Goal: Transaction & Acquisition: Purchase product/service

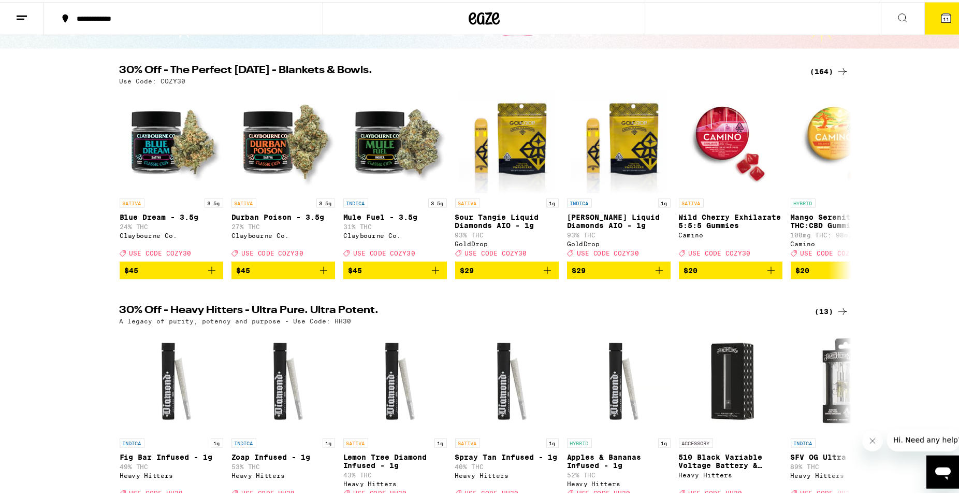
scroll to position [88, 0]
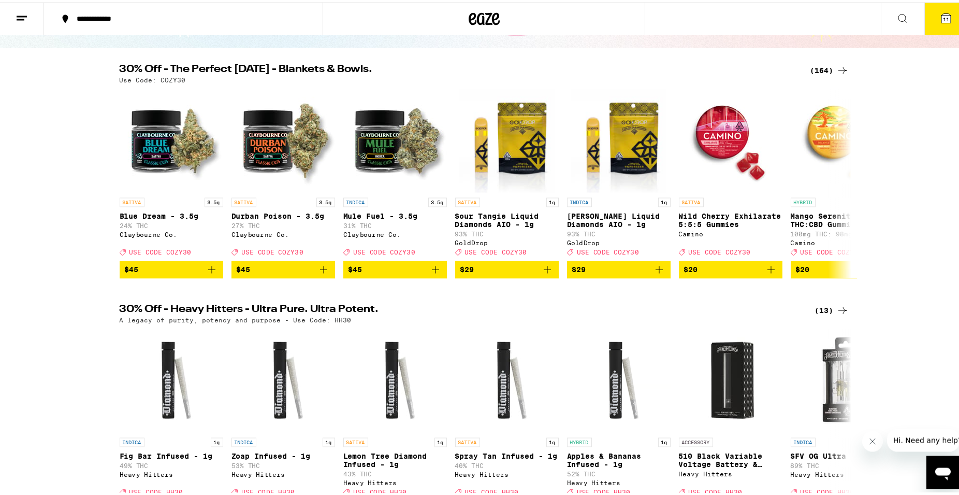
click at [943, 470] on icon "Open messaging window" at bounding box center [943, 473] width 16 height 12
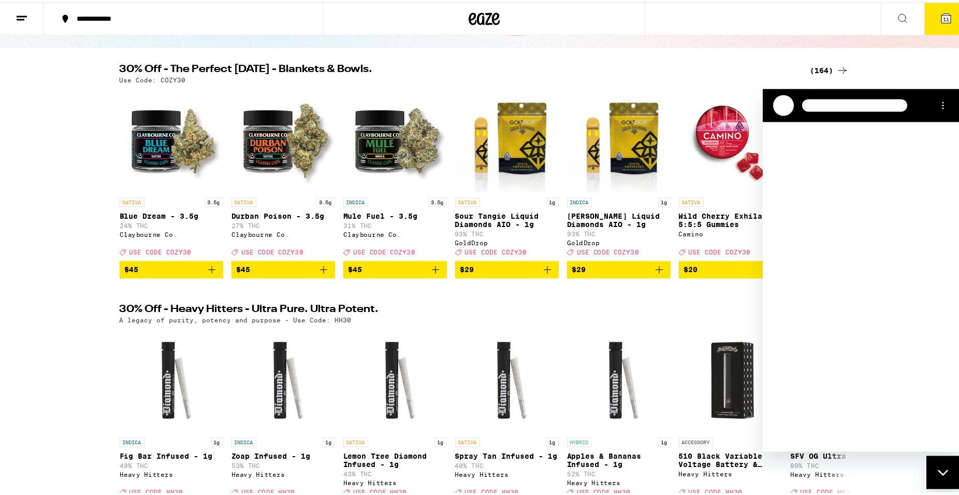
scroll to position [0, 0]
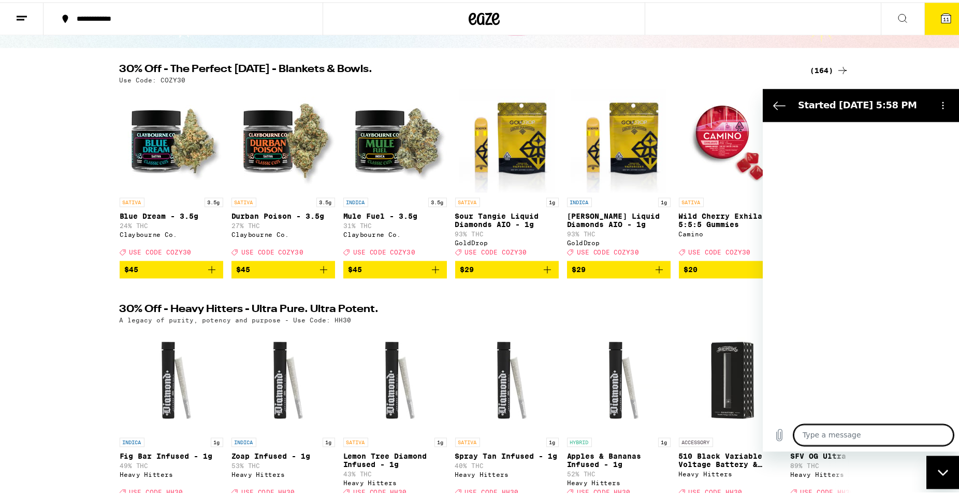
type textarea "x"
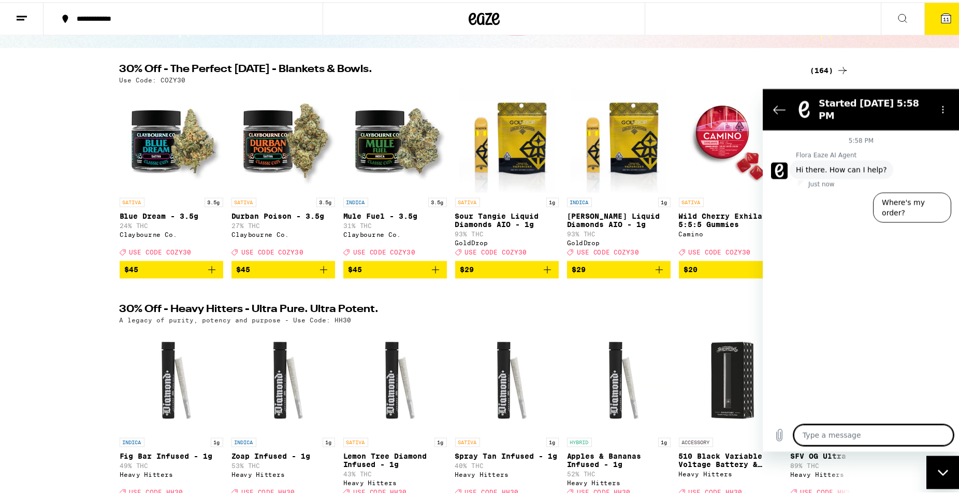
type textarea "I"
type textarea "x"
type textarea "I"
type textarea "x"
type textarea "I h"
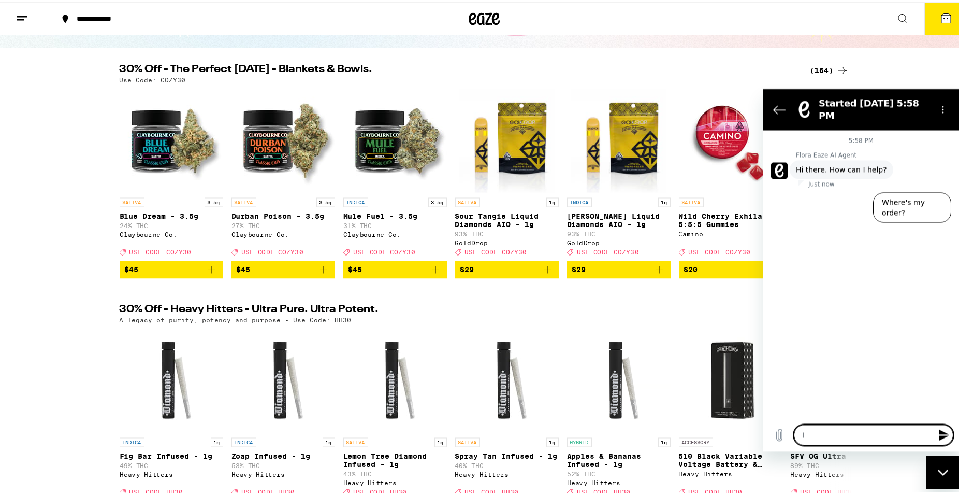
type textarea "x"
type textarea "I ha"
type textarea "x"
type textarea "I hav"
type textarea "x"
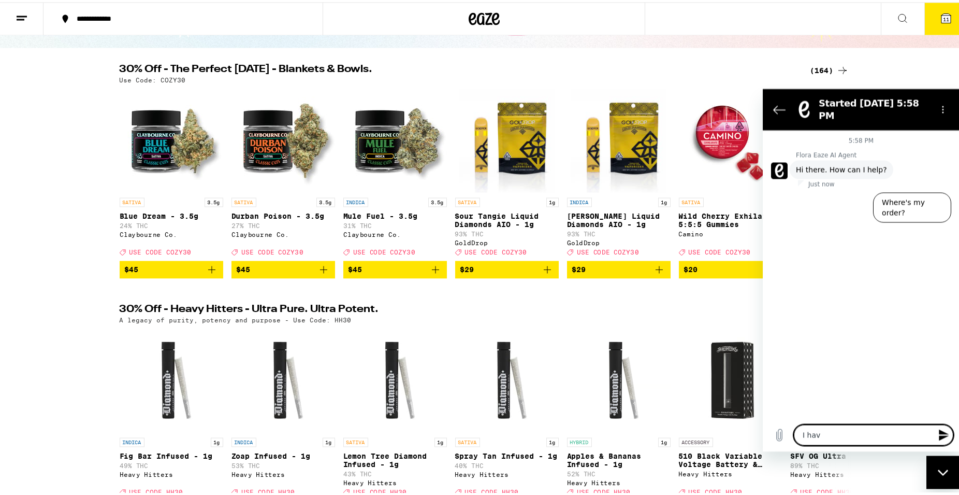
type textarea "I have"
type textarea "x"
type textarea "I have"
type textarea "x"
type textarea "I have b"
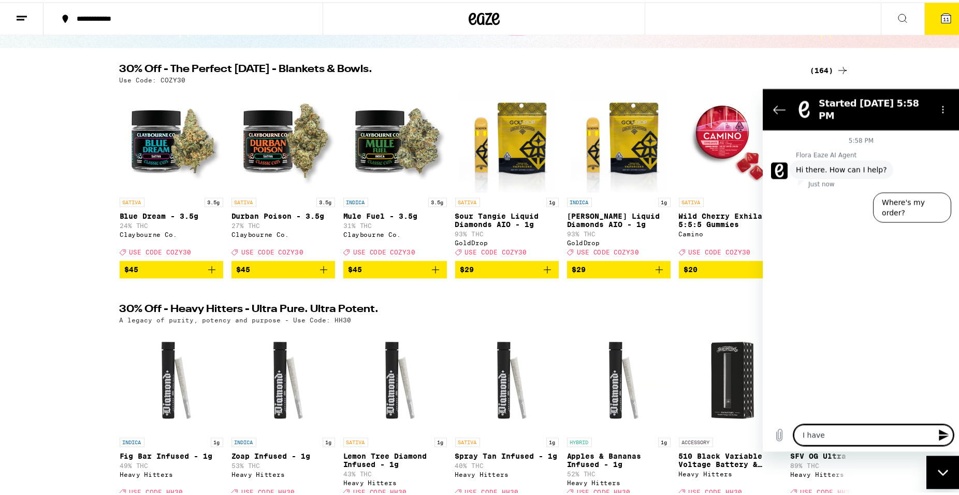
type textarea "x"
type textarea "I have be"
type textarea "x"
type textarea "I have bee"
type textarea "x"
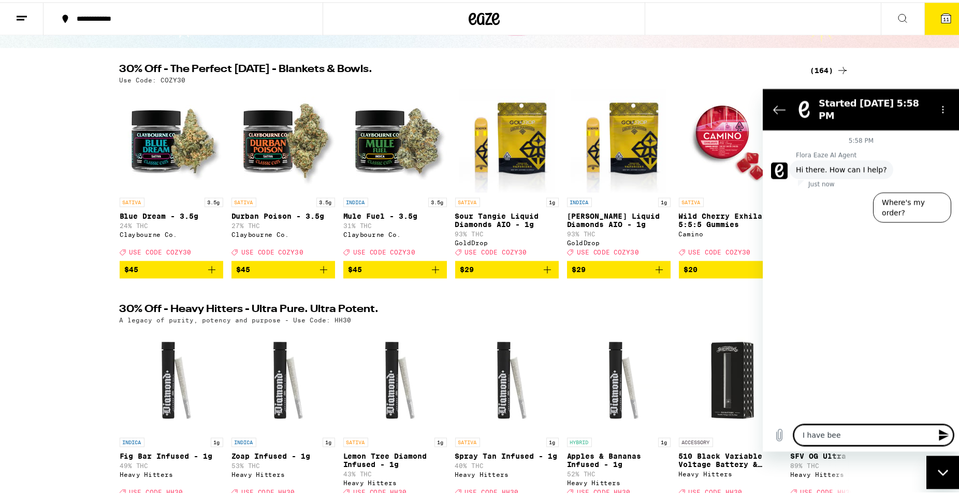
type textarea "I have been"
type textarea "x"
type textarea "I have been"
type textarea "x"
type textarea "I have been w"
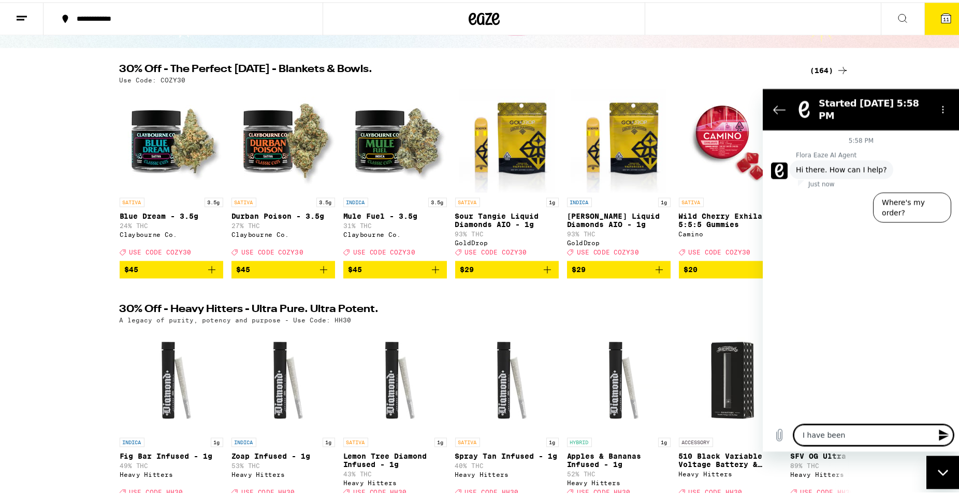
type textarea "x"
type textarea "I have been wa"
type textarea "x"
type textarea "I have been wai"
type textarea "x"
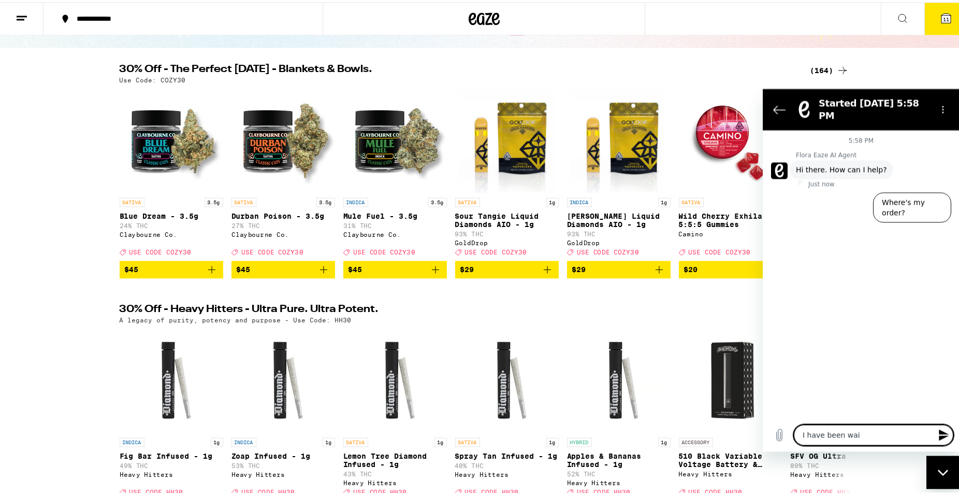
type textarea "I have been wait"
type textarea "x"
type textarea "I have been waiti"
type textarea "x"
type textarea "I have been waitin"
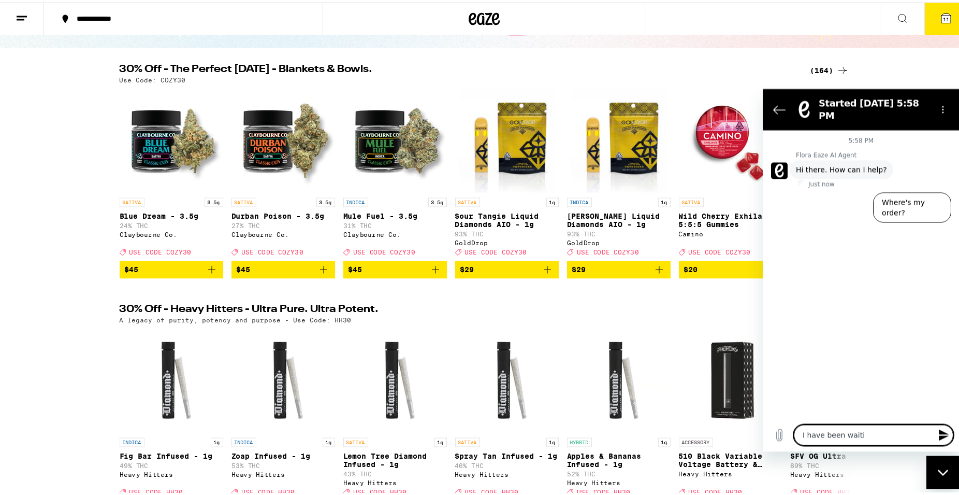
type textarea "x"
type textarea "I have been waiting"
type textarea "x"
type textarea "I have been waiting"
type textarea "x"
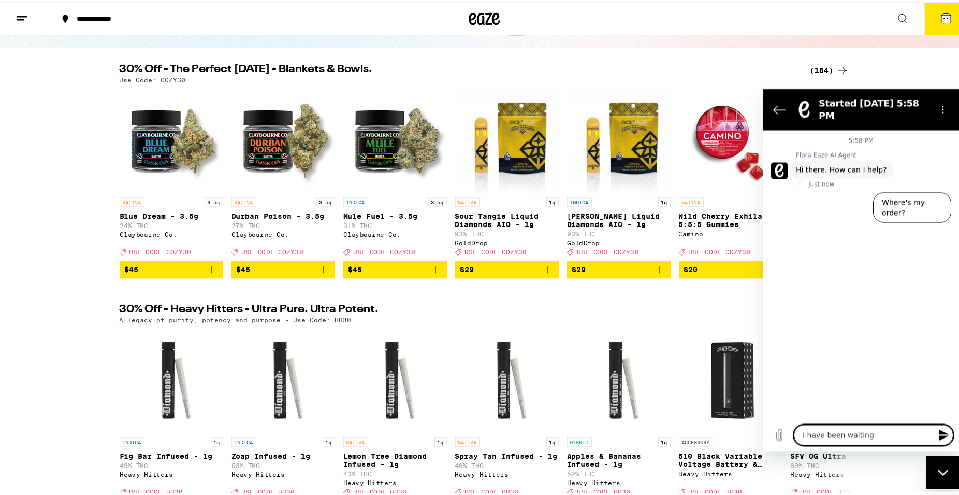
type textarea "I have been waiting s"
type textarea "x"
type textarea "I have been waiting si"
type textarea "x"
type textarea "I have been waiting sin"
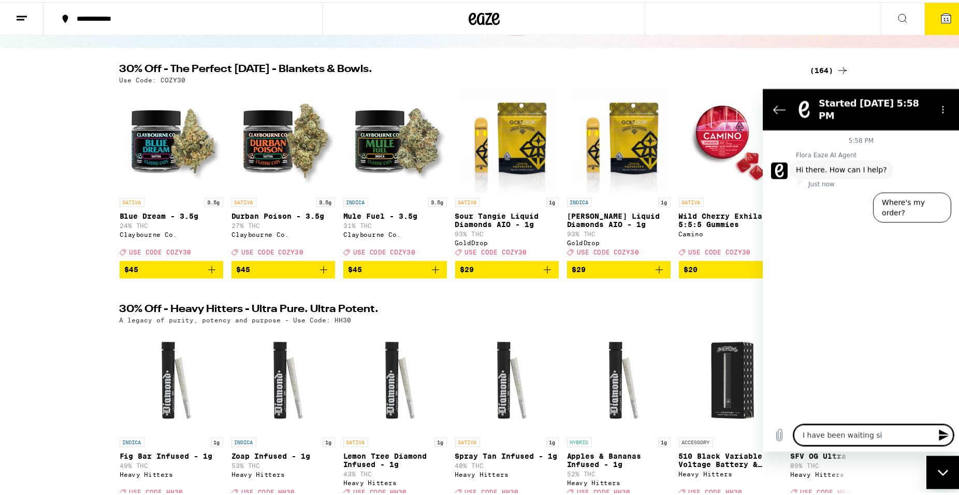
type textarea "x"
type textarea "I have been waiting sinc"
type textarea "x"
type textarea "I have been waiting since"
type textarea "x"
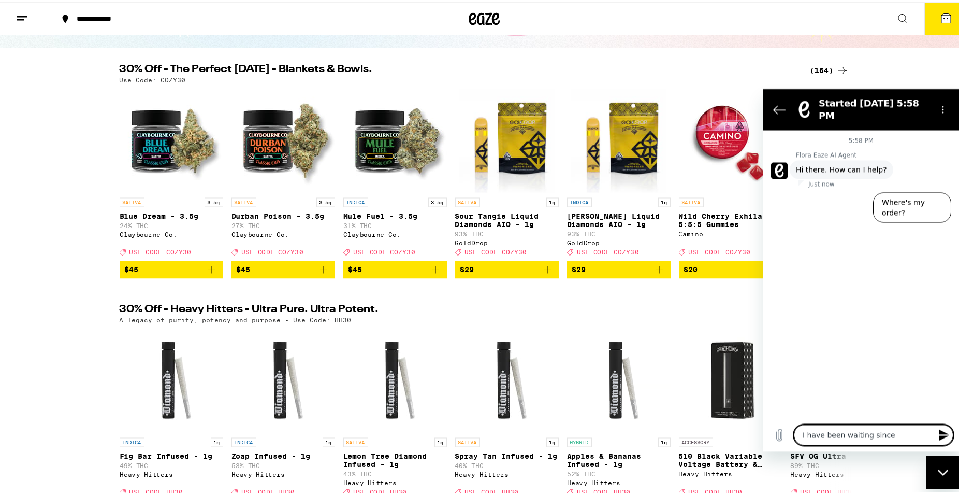
type textarea "I have been waiting since"
type textarea "x"
type textarea "I have been waiting since 1"
type textarea "x"
type textarea "I have been waiting since 12"
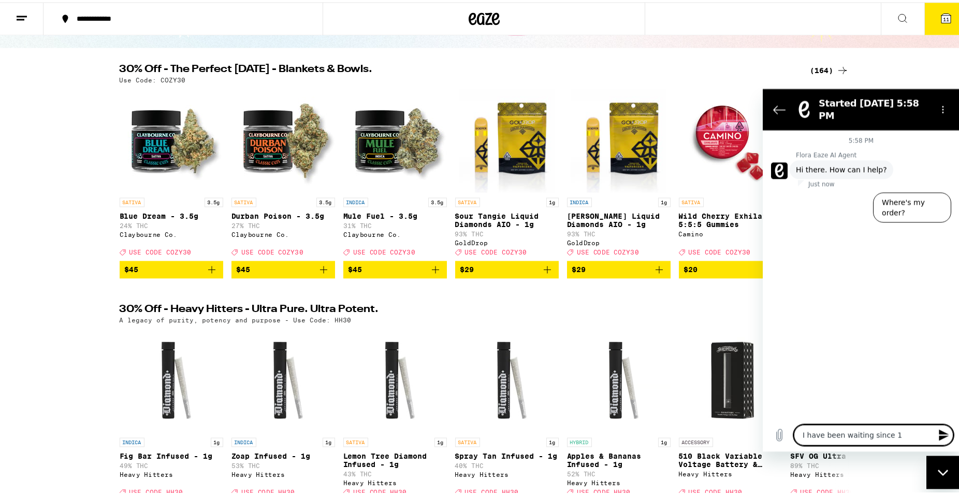
type textarea "x"
type textarea "I have been waiting since 12:"
type textarea "x"
type textarea "I have been waiting since 12:0"
type textarea "x"
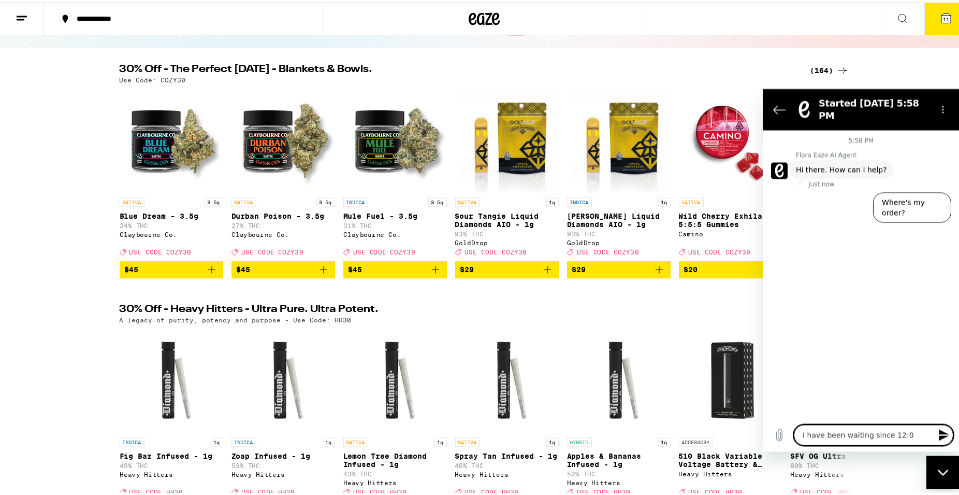
type textarea "I have been waiting since 12:00"
type textarea "x"
type textarea "I have been waiting since 12:00"
type textarea "x"
type textarea "I have been waiting since 12:00 n"
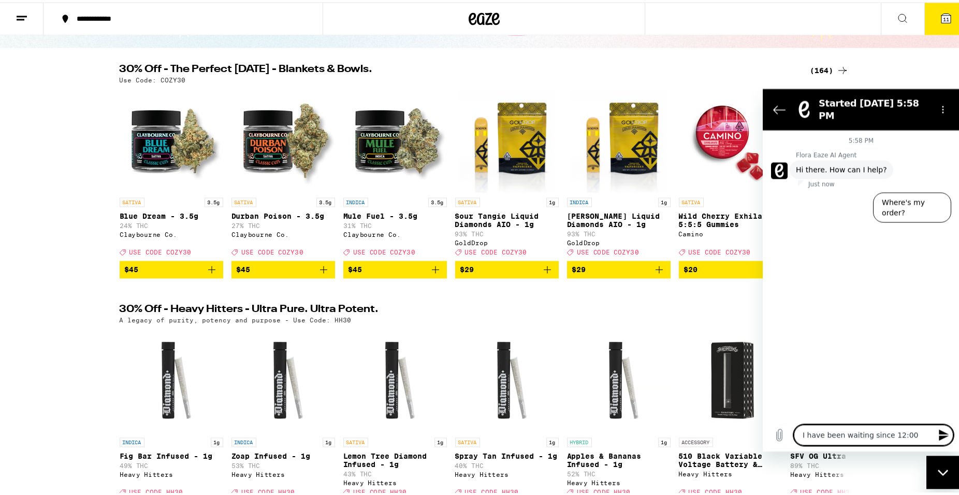
type textarea "x"
type textarea "I have been waiting since 12:00 no"
type textarea "x"
type textarea "I have been waiting since 12:00 noo"
type textarea "x"
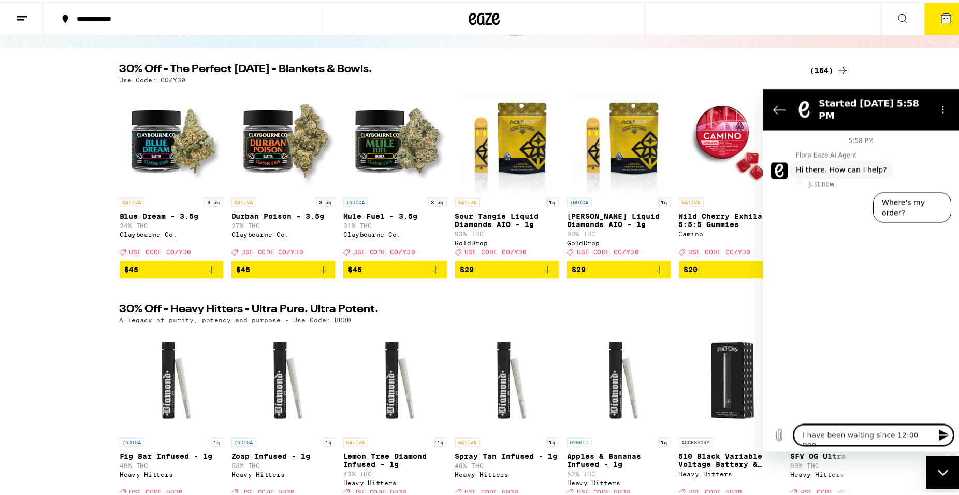
type textarea "I have been waiting since 12:00 noon"
type textarea "x"
type textarea "I have been waiting since 12:00 noon"
type textarea "x"
type textarea "I have been waiting since 12:00 noon f"
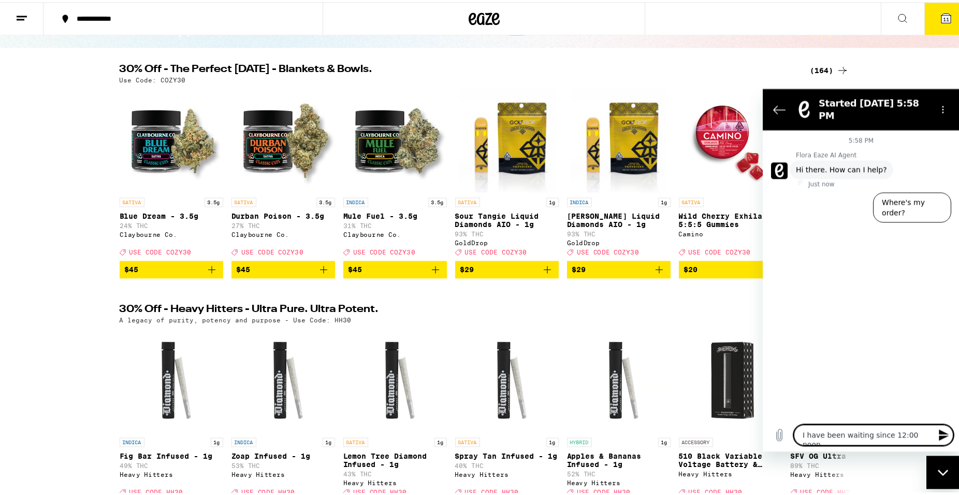
type textarea "x"
type textarea "I have been waiting since 12:00 noon fo"
type textarea "x"
type textarea "I have been waiting since 12:00 noon for"
type textarea "x"
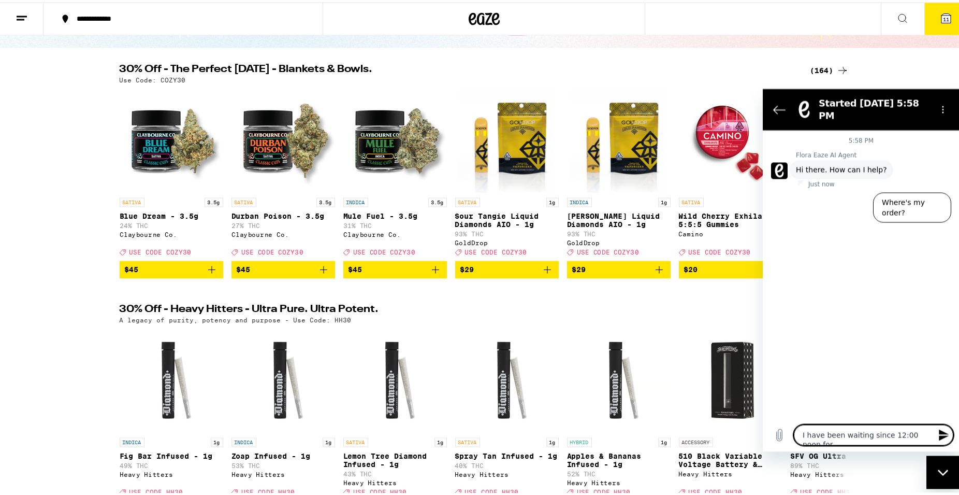
type textarea "I have been waiting since 12:00 noon for"
type textarea "x"
type textarea "I have been waiting since 12:00 noon for m"
type textarea "x"
type textarea "I have been waiting since 12:00 noon for my"
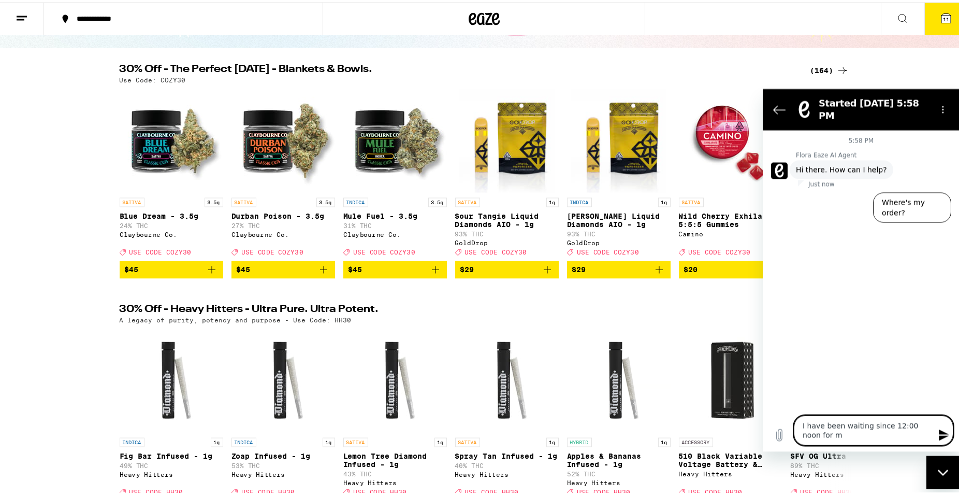
type textarea "x"
type textarea "I have been waiting since 12:00 noon for my"
type textarea "x"
type textarea "I have been waiting since 12:00 noon for my d"
type textarea "x"
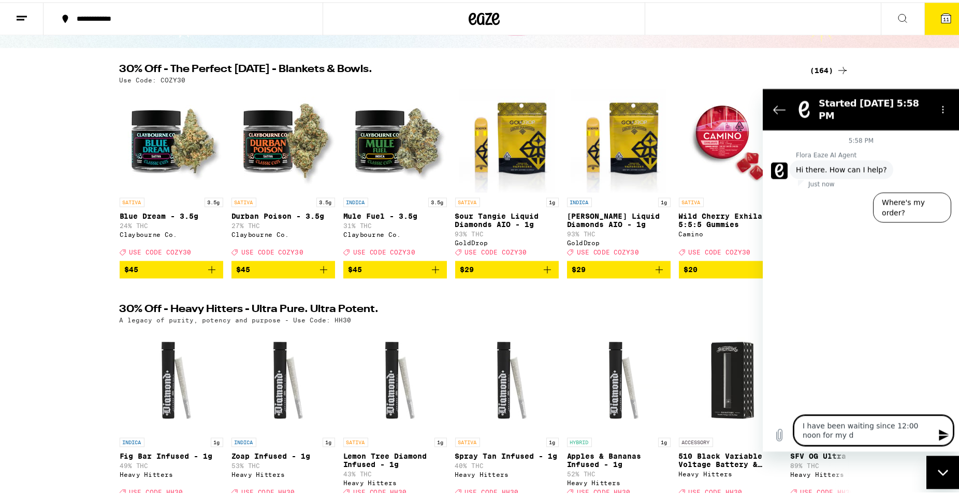
type textarea "I have been waiting since 12:00 noon for my de"
type textarea "x"
type textarea "I have been waiting since 12:00 noon for my del"
type textarea "x"
type textarea "I have been waiting since 12:00 noon for my deli"
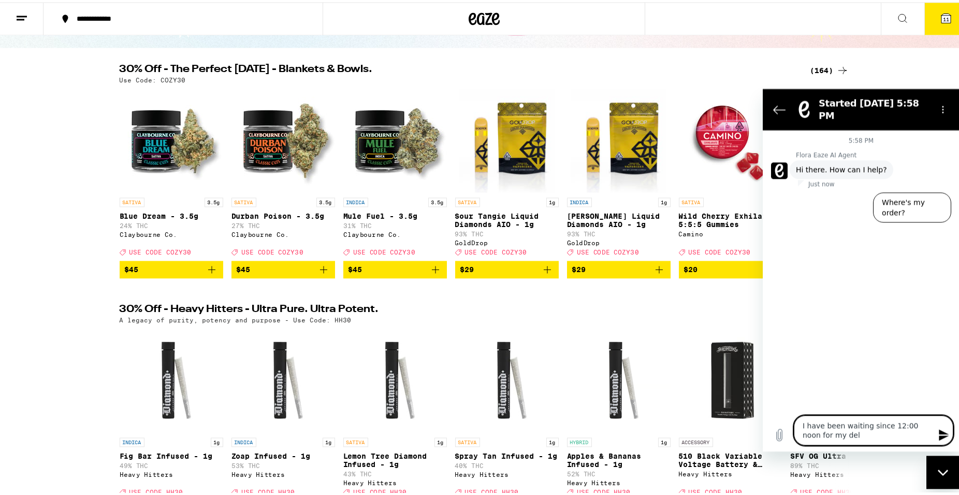
type textarea "x"
type textarea "I have been waiting since 12:00 noon for my deliv"
type textarea "x"
type textarea "I have been waiting since 12:00 noon for my delive"
type textarea "x"
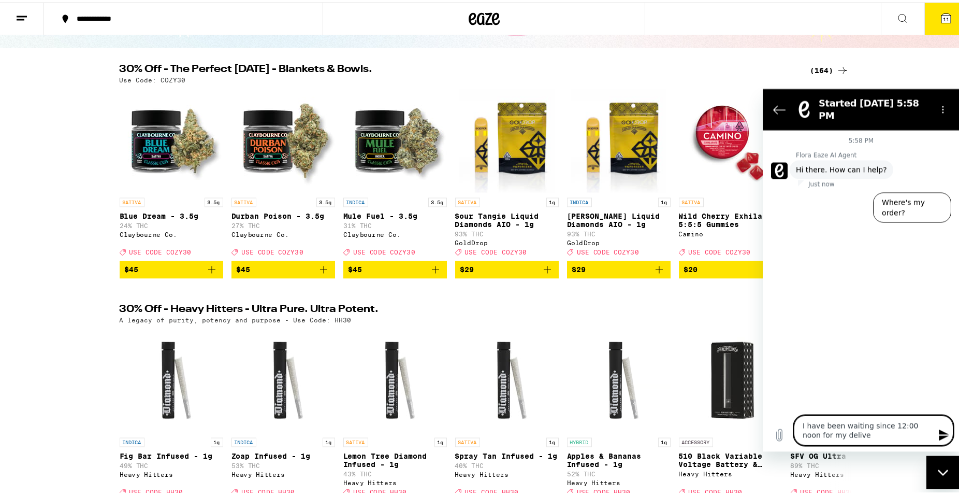
type textarea "I have been waiting since 12:00 noon for my deliver"
type textarea "x"
type textarea "I have been waiting since 12:00 noon for my delivery"
type textarea "x"
type textarea "I have been waiting since 12:00 noon for my delivery."
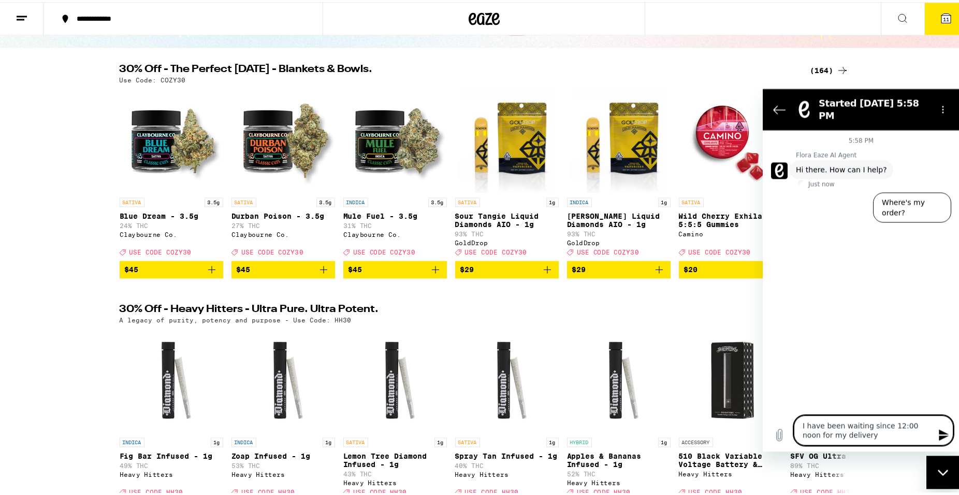
type textarea "x"
type textarea "I have been waiting since 12:00 noon for my delivery."
type textarea "x"
type textarea "I have been waiting since 12:00 noon for my delivery. W"
type textarea "x"
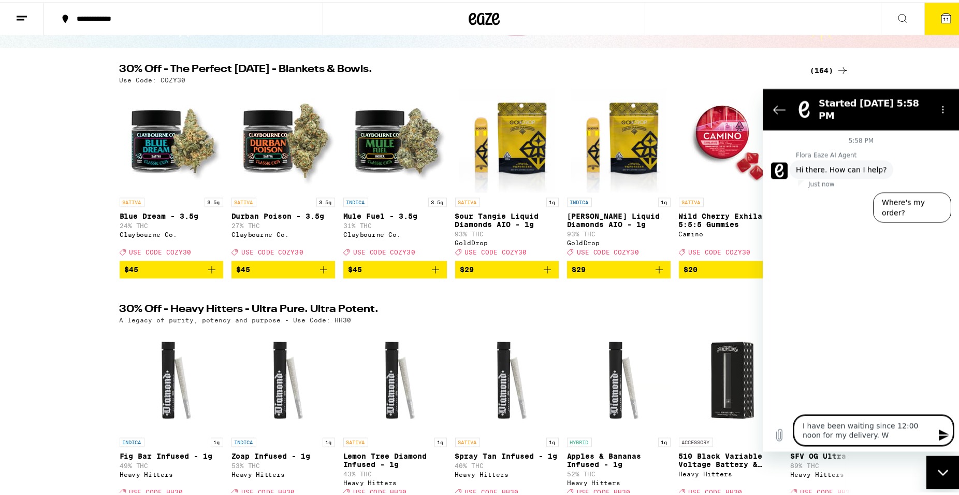
type textarea "I have been waiting since 12:00 noon for my delivery. Wh"
type textarea "x"
type textarea "I have been waiting since 12:00 noon for my delivery. Whe"
type textarea "x"
type textarea "I have been waiting since 12:00 noon for my delivery. When"
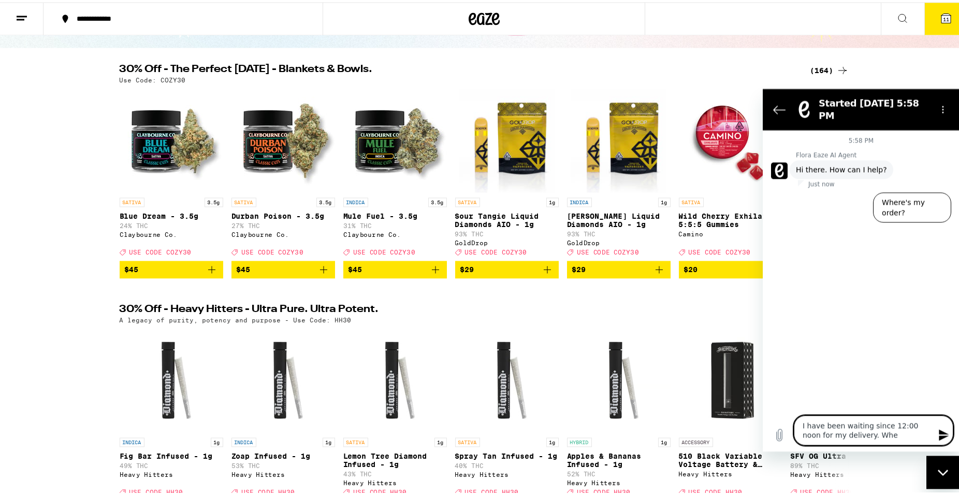
type textarea "x"
type textarea "I have been waiting since 12:00 noon for my delivery. When"
type textarea "x"
type textarea "I have been waiting since 12:00 noon for my delivery. When i"
type textarea "x"
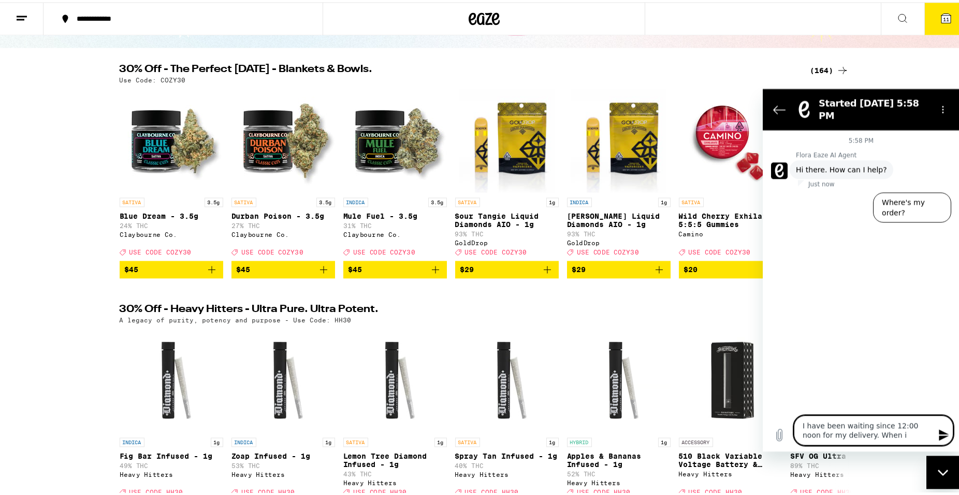
type textarea "I have been waiting since 12:00 noon for my delivery. When it"
type textarea "x"
type textarea "I have been waiting since 12:00 noon for my delivery. When it"
type textarea "x"
type textarea "I have been waiting since 12:00 noon for my delivery. When it a"
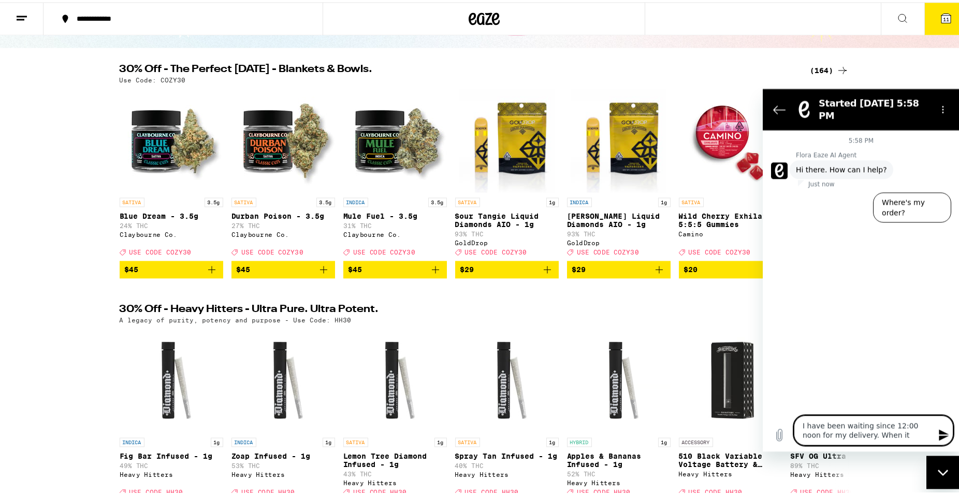
type textarea "x"
type textarea "I have been waiting since 12:00 noon for my delivery. When it ar"
type textarea "x"
type textarea "I have been waiting since 12:00 noon for my delivery. When it arr"
type textarea "x"
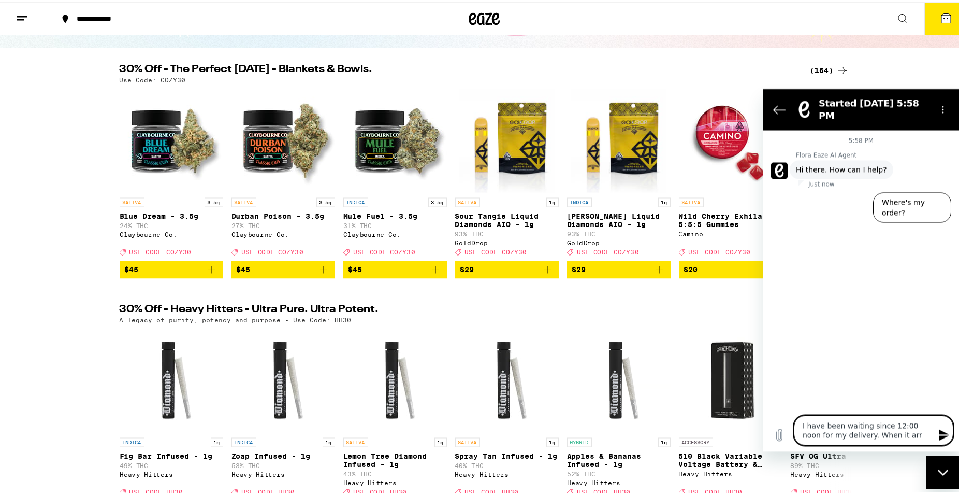
type textarea "I have been waiting since 12:00 noon for my delivery. When it arri"
type textarea "x"
type textarea "I have been waiting since 12:00 noon for my delivery. When it arriv"
type textarea "x"
type textarea "I have been waiting since 12:00 noon for my delivery. When it arrive"
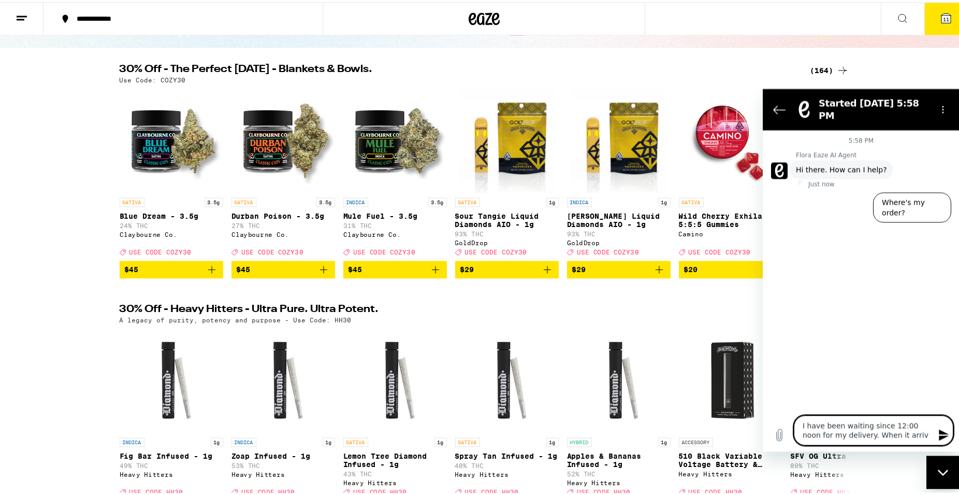
type textarea "x"
type textarea "I have been waiting since 12:00 noon for my delivery. When it arrived"
type textarea "x"
type textarea "I have been waiting since 12:00 noon for my delivery. When it arrived"
type textarea "x"
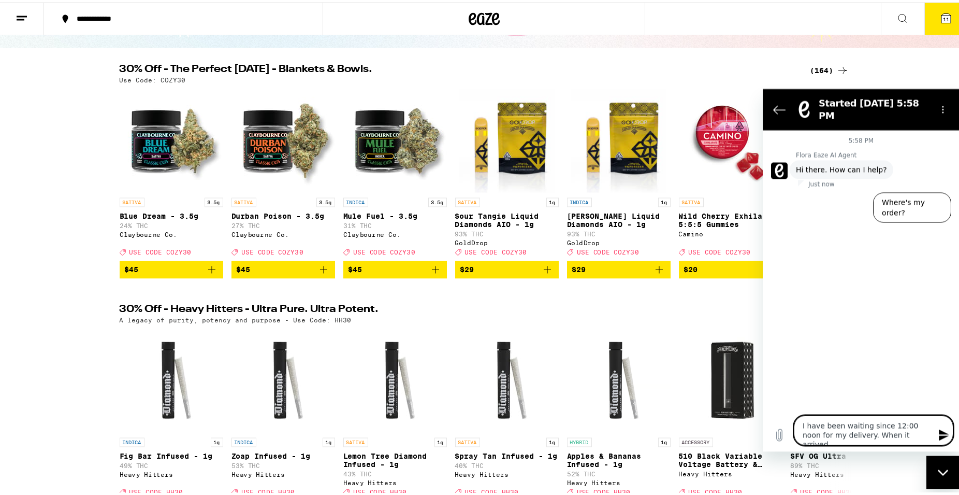
type textarea "I have been waiting since 12:00 noon for my delivery. When it arrived a"
type textarea "x"
type textarea "I have been waiting since 12:00 noon for my delivery. When it arrived at"
type textarea "x"
type textarea "I have been waiting since 12:00 noon for my delivery. When it arrived at"
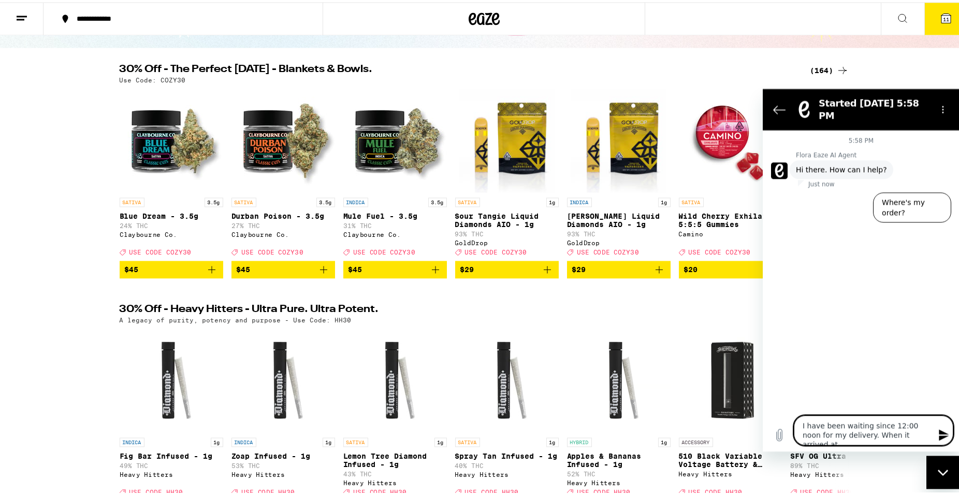
type textarea "x"
type textarea "I have been waiting since 12:00 noon for my delivery. When it arrived at 4"
type textarea "x"
type textarea "I have been waiting since 12:00 noon for my delivery. When it arrived at 4:"
type textarea "x"
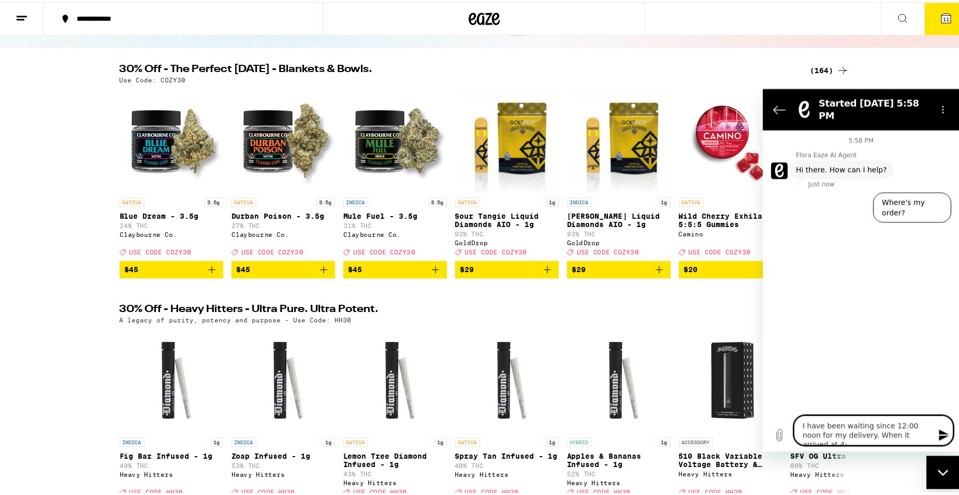
type textarea "I have been waiting since 12:00 noon for my delivery. When it arrived at 4:3"
type textarea "x"
type textarea "I have been waiting since 12:00 noon for my delivery. When it arrived at 4:30"
type textarea "x"
type textarea "I have been waiting since 12:00 noon for my delivery. When it arrived at 4:30,"
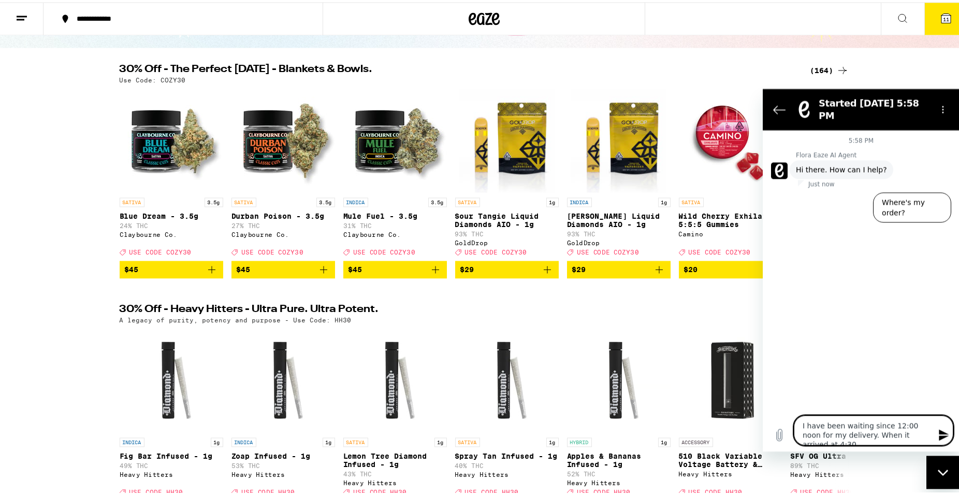
type textarea "x"
type textarea "I have been waiting since 12:00 noon for my delivery. When it arrived at 4:30,"
type textarea "x"
type textarea "I have been waiting since 12:00 noon for my delivery. When it arrived at 4:30, t"
type textarea "x"
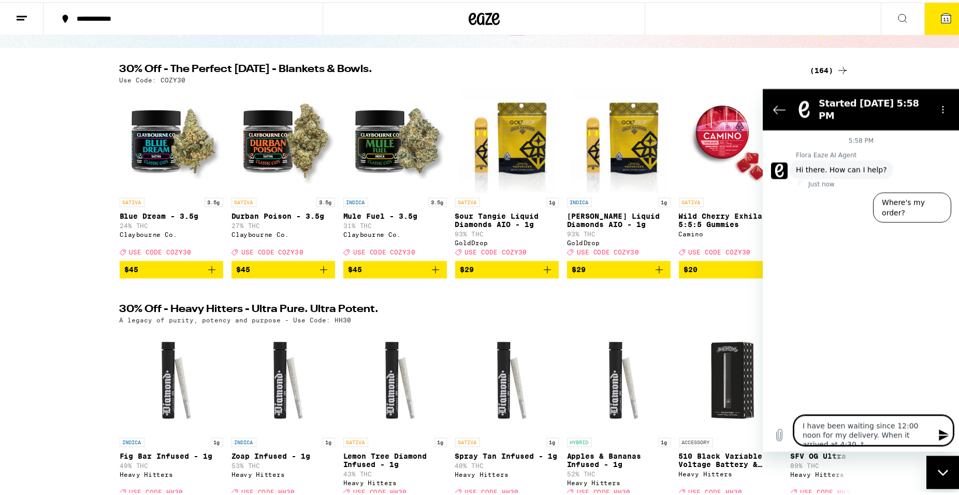
type textarea "I have been waiting since 12:00 noon for my delivery. When it arrived at 4:30, …"
type textarea "x"
type textarea "I have been waiting since 12:00 noon for my delivery. When it arrived at 4:30, …"
type textarea "x"
type textarea "I have been waiting since 12:00 noon for my delivery. When it arrived at 4:30, …"
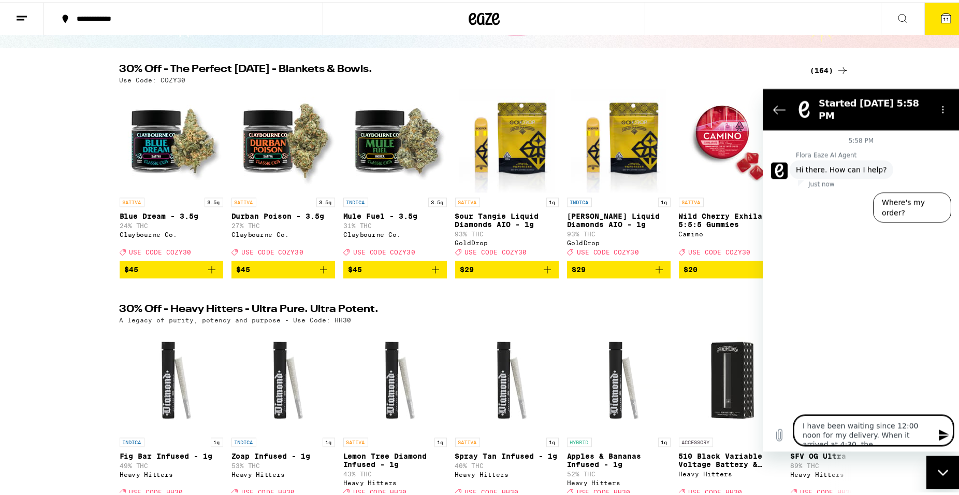
type textarea "x"
type textarea "I have been waiting since 12:00 noon for my delivery. When it arrived at 4:30, …"
type textarea "x"
type textarea "I have been waiting since 12:00 noon for my delivery. When it arrived at 4:30, …"
type textarea "x"
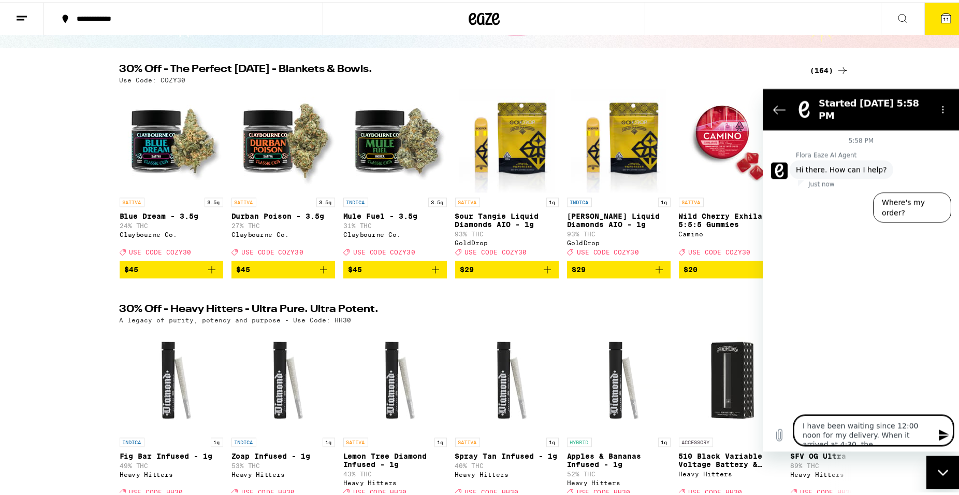
type textarea "I have been waiting since 12:00 noon for my delivery. When it arrived at 4:30, …"
type textarea "x"
type textarea "I have been waiting since 12:00 noon for my delivery. When it arrived at 4:30, …"
type textarea "x"
type textarea "I have been waiting since 12:00 noon for my delivery. When it arrived at 4:30, …"
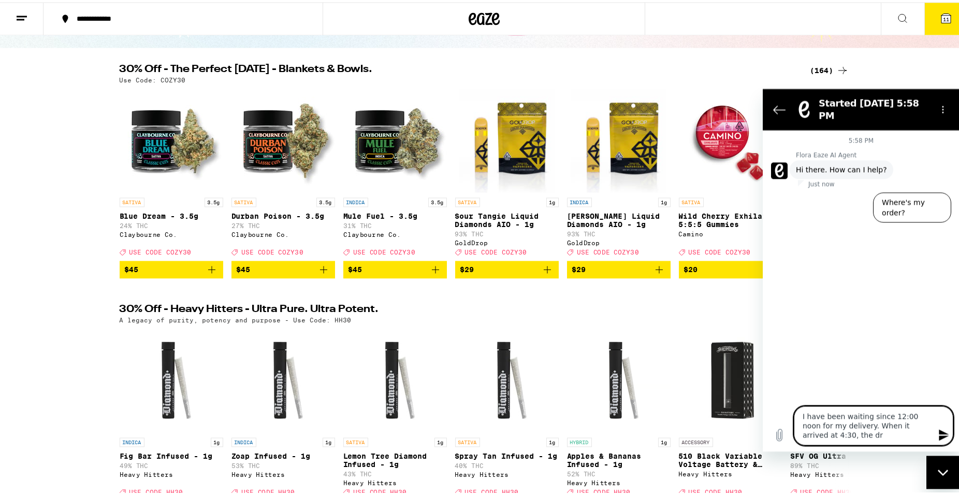
type textarea "x"
type textarea "I have been waiting since 12:00 noon for my delivery. When it arrived at 4:30, …"
type textarea "x"
type textarea "I have been waiting since 12:00 noon for my delivery. When it arrived at 4:30, …"
type textarea "x"
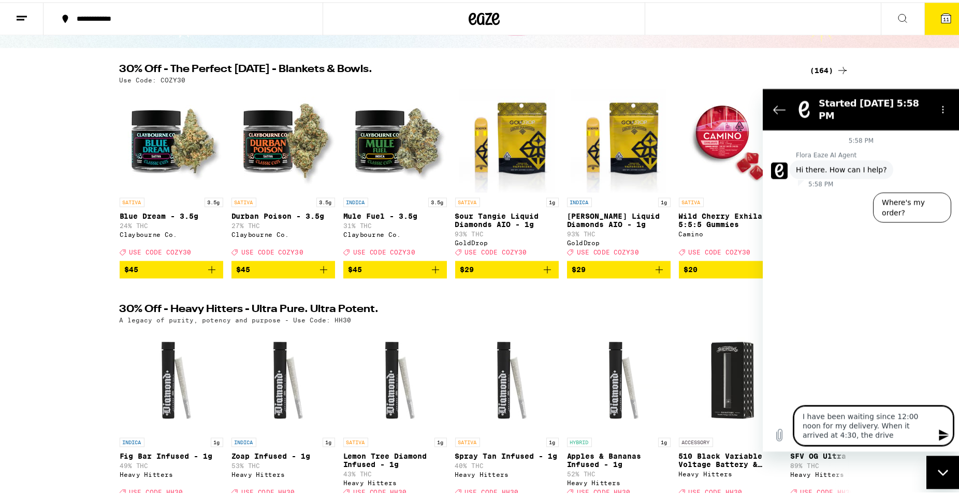
type textarea "I have been waiting since 12:00 noon for my delivery. When it arrived at 4:30, …"
type textarea "x"
type textarea "I have been waiting since 12:00 noon for my delivery. When it arrived at 4:30, …"
type textarea "x"
type textarea "I have been waiting since 12:00 noon for my delivery. When it arrived at 4:30, …"
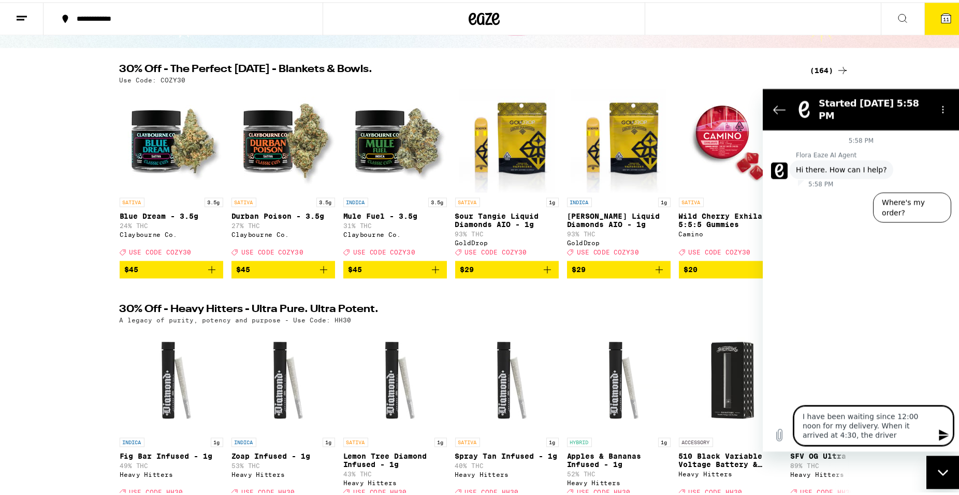
type textarea "x"
type textarea "I have been waiting since 12:00 noon for my delivery. When it arrived at 4:30, …"
type textarea "x"
type textarea "I have been waiting since 12:00 noon for my delivery. When it arrived at 4:30, …"
type textarea "x"
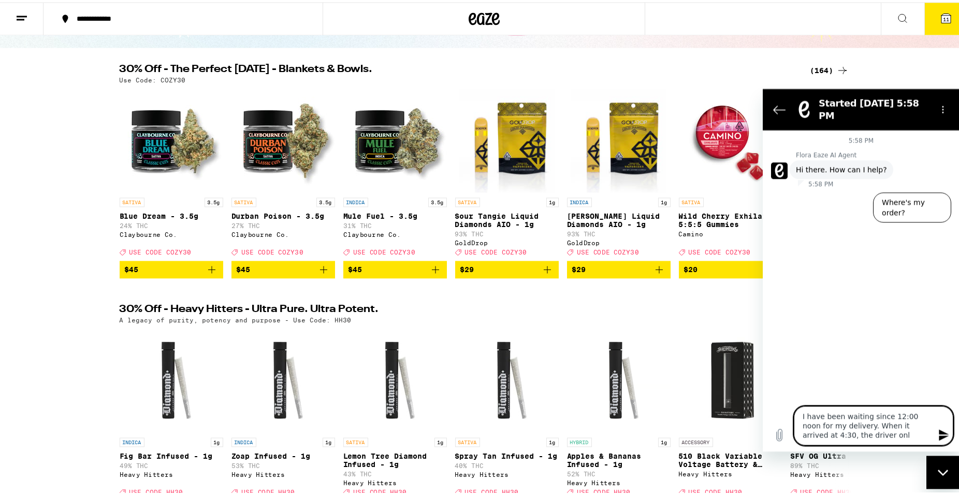
type textarea "I have been waiting since 12:00 noon for my delivery. When it arrived at 4:30, …"
type textarea "x"
type textarea "I have been waiting since 12:00 noon for my delivery. When it arrived at 4:30, …"
type textarea "x"
type textarea "I have been waiting since 12:00 noon for my delivery. When it arrived at 4:30, …"
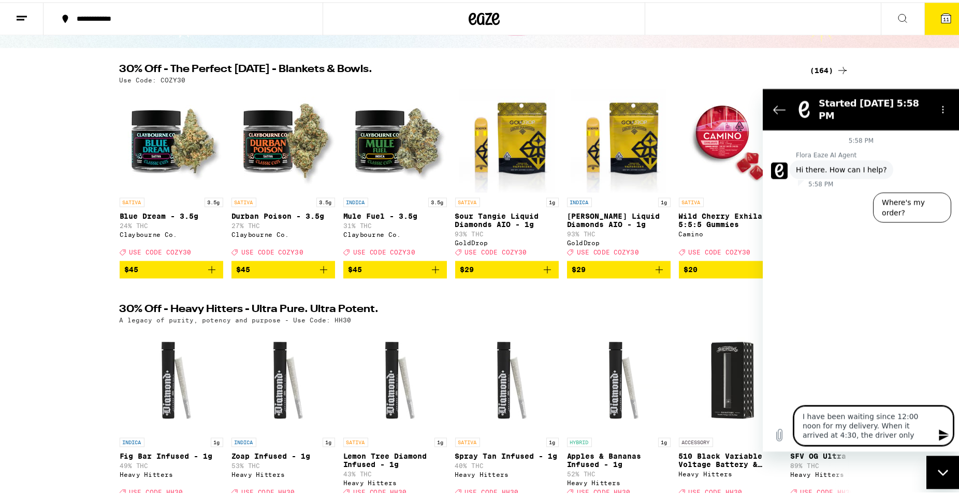
type textarea "x"
type textarea "I have been waiting since 12:00 noon for my delivery. When it arrived at 4:30, …"
type textarea "x"
type textarea "I have been waiting since 12:00 noon for my delivery. When it arrived at 4:30, …"
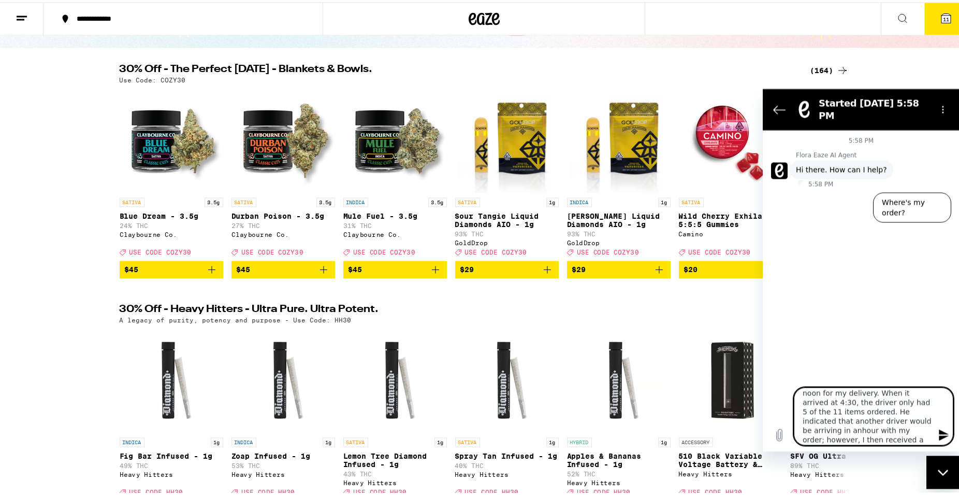
click at [899, 422] on textarea "I have been waiting since 12:00 noon for my delivery. When it arrived at 4:30, …" at bounding box center [874, 416] width 160 height 58
click at [896, 421] on textarea "I have been waiting since 12:00 noon for my delivery. When it arrived at 4:30, …" at bounding box center [874, 416] width 160 height 58
click at [905, 438] on textarea "I have been waiting since 12:00 noon for my delivery. When it arrived at 4:30, …" at bounding box center [874, 416] width 160 height 58
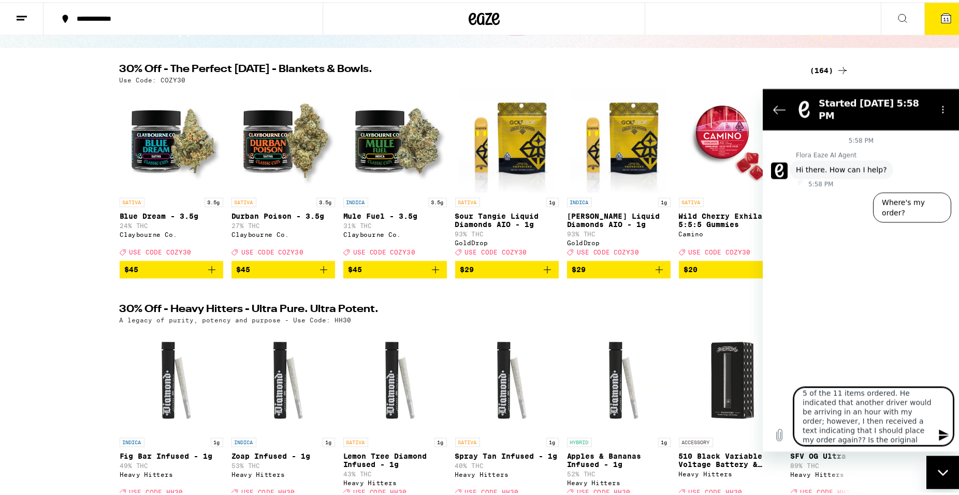
click at [905, 438] on textarea "I have been waiting since 12:00 noon for my delivery. When it arrived at 4:30, …" at bounding box center [874, 416] width 160 height 58
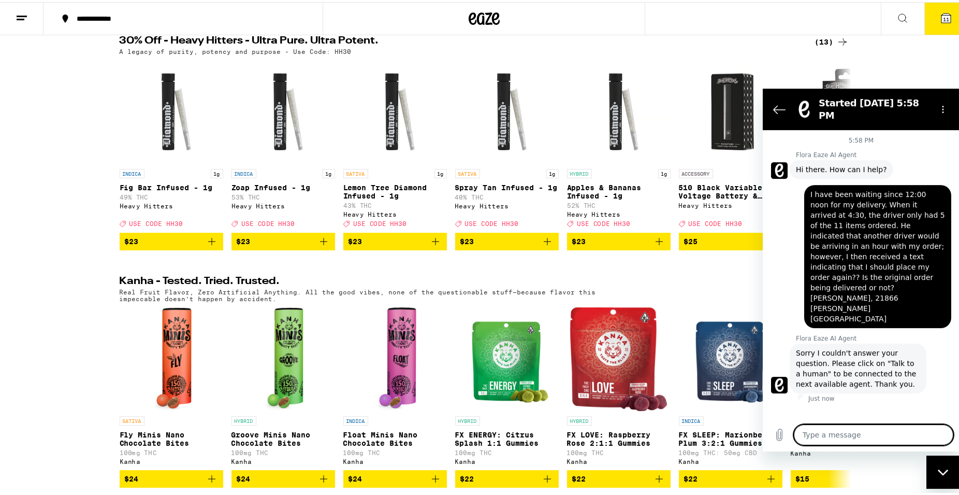
scroll to position [0, 0]
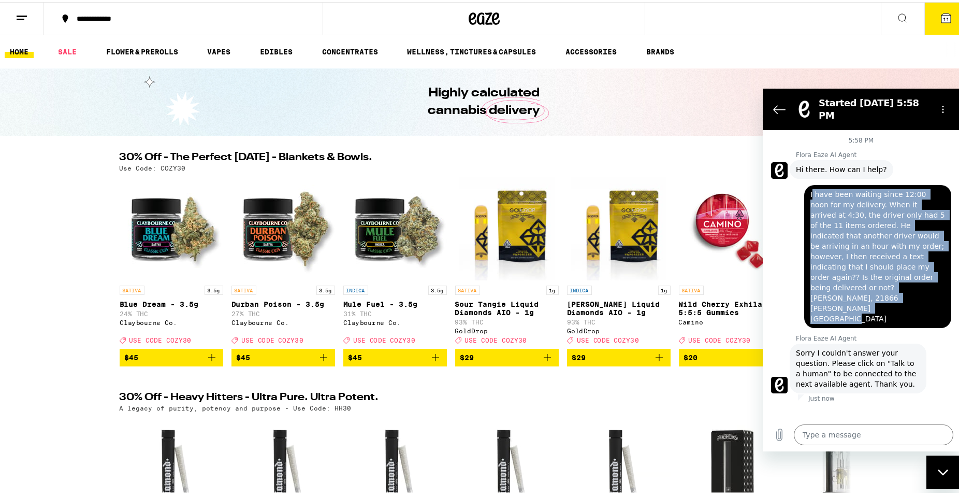
drag, startPoint x: 813, startPoint y: 186, endPoint x: 902, endPoint y: 276, distance: 126.4
click at [902, 276] on span "I have been waiting since 12:00 noon for my delivery. When it arrived at 4:30, …" at bounding box center [878, 256] width 135 height 135
copy span "have been waiting since 12:00 noon for my delivery. When it arrived at 4:30, th…"
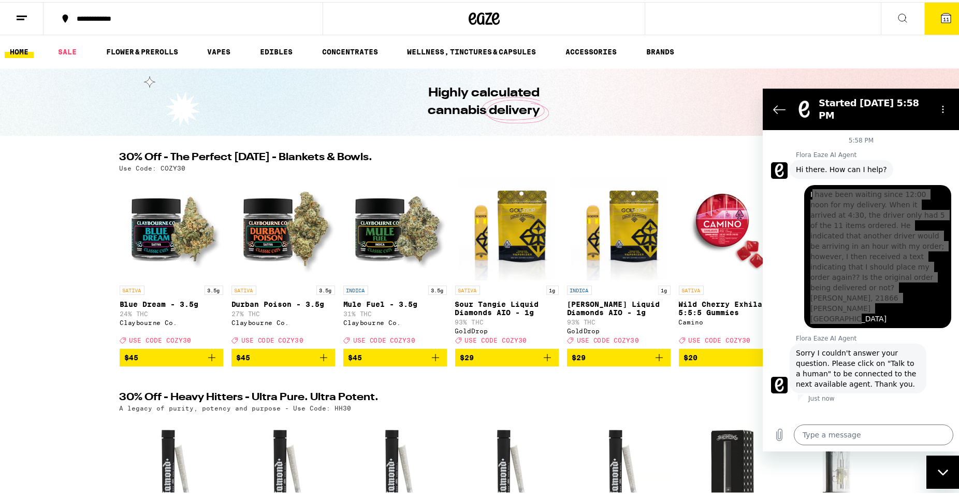
click at [17, 47] on link "HOME" at bounding box center [19, 50] width 29 height 12
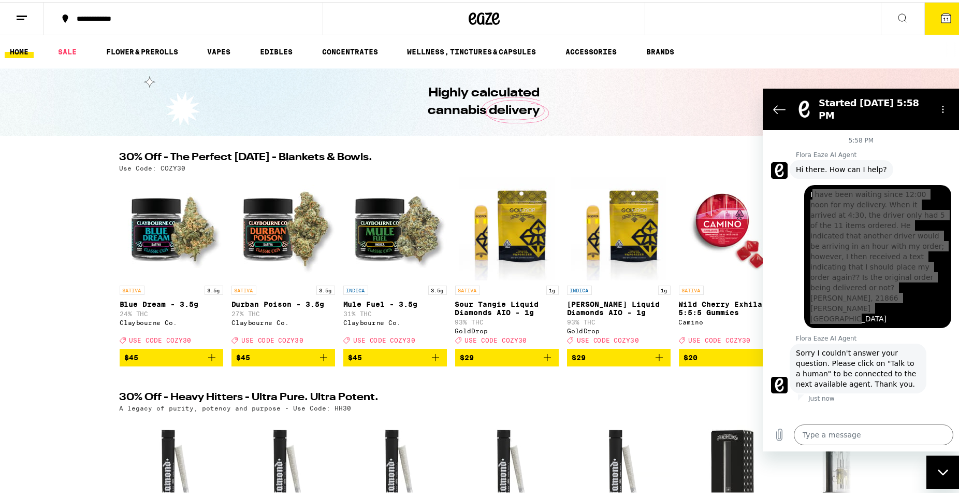
click at [17, 47] on link "HOME" at bounding box center [19, 50] width 29 height 12
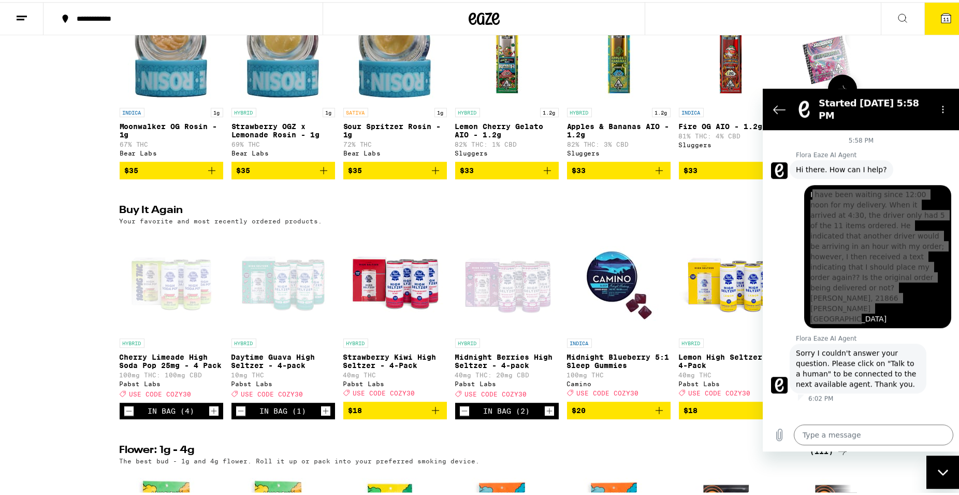
scroll to position [937, 0]
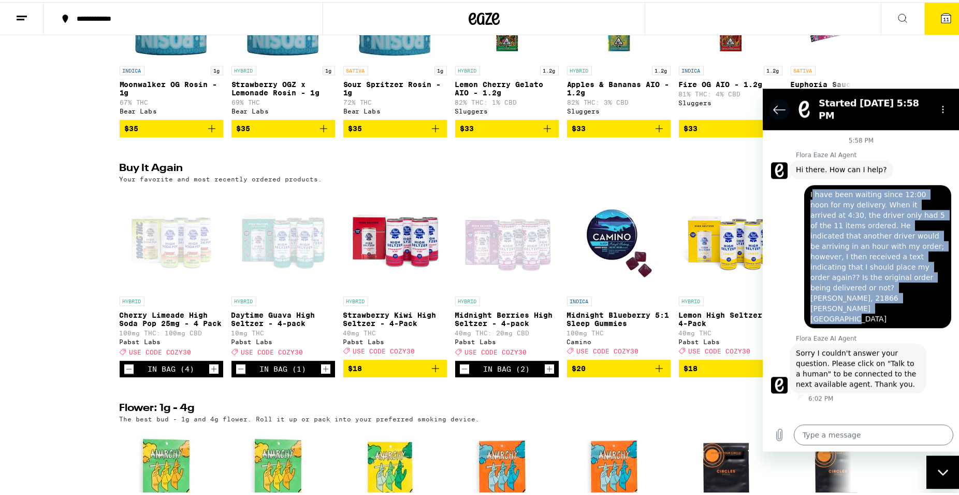
click at [784, 103] on icon "Back to the conversation list" at bounding box center [779, 109] width 12 height 12
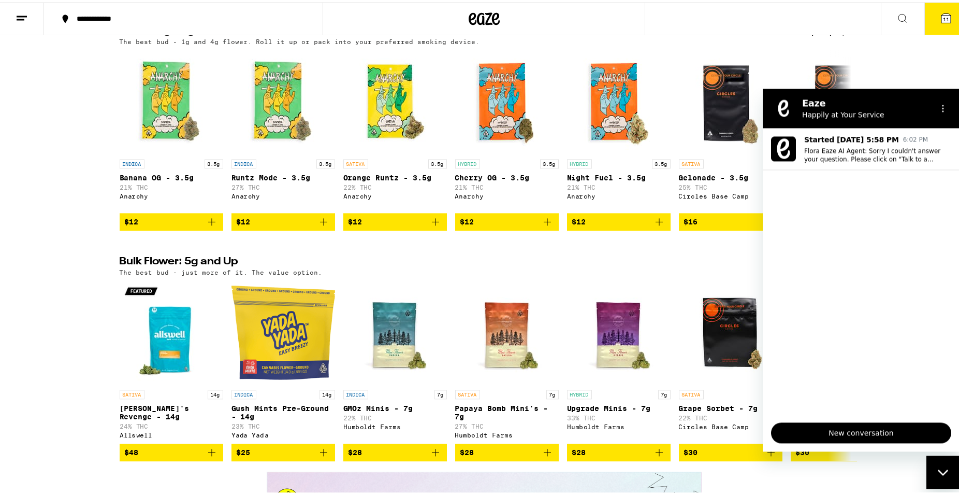
scroll to position [1317, 0]
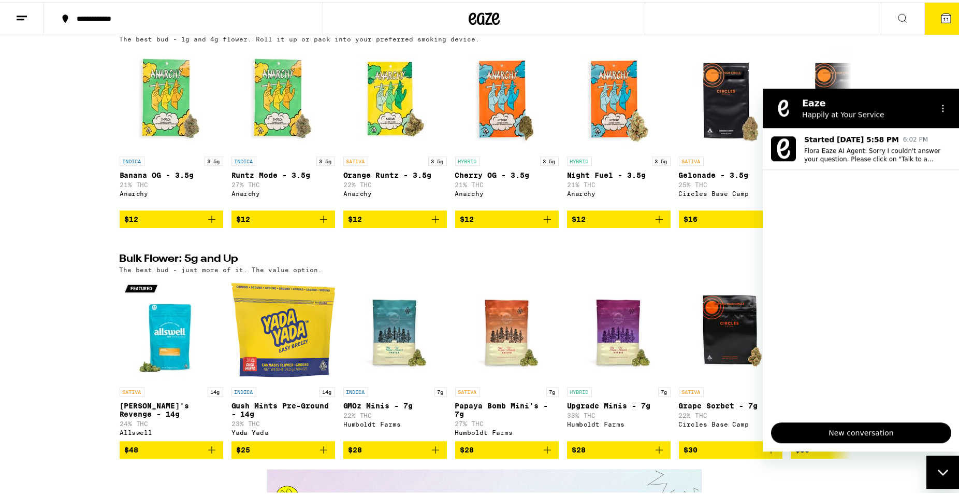
click at [786, 436] on span "New conversation" at bounding box center [861, 432] width 163 height 12
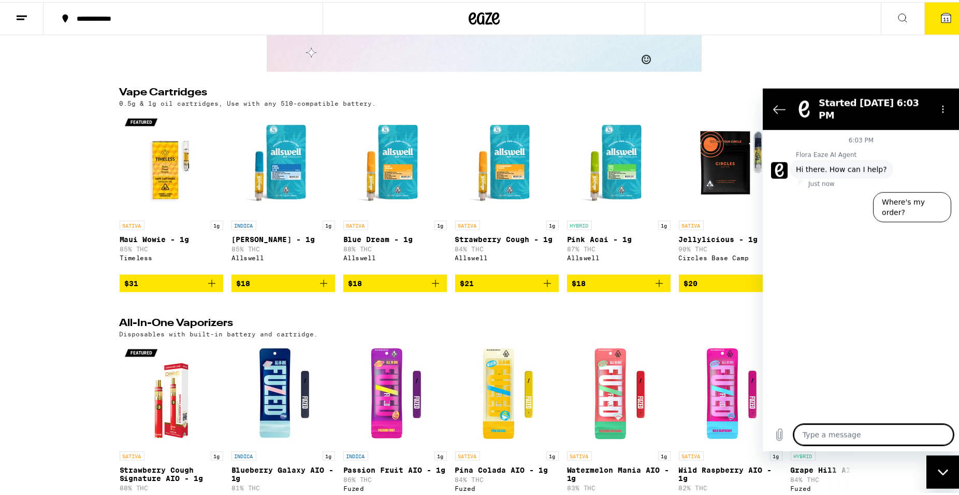
scroll to position [1820, 0]
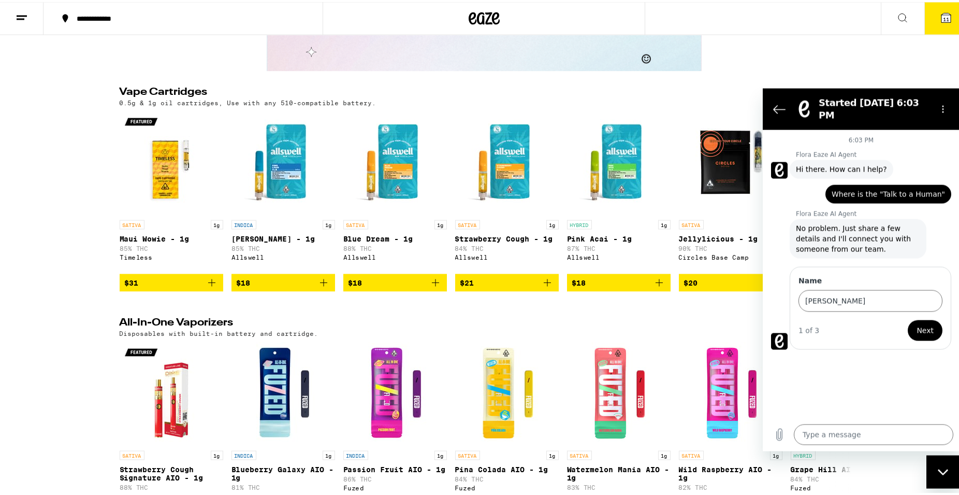
click at [919, 323] on button "Next" at bounding box center [925, 330] width 35 height 21
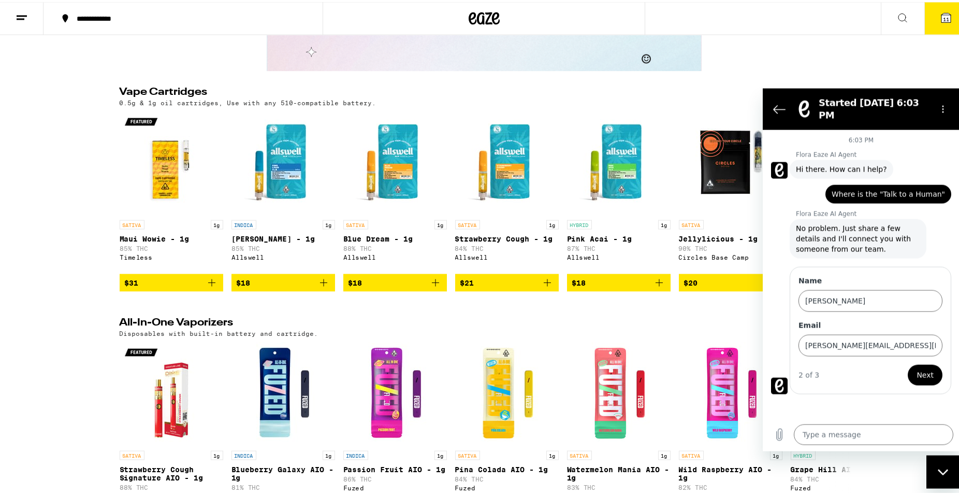
click at [927, 368] on span "Next" at bounding box center [925, 374] width 17 height 12
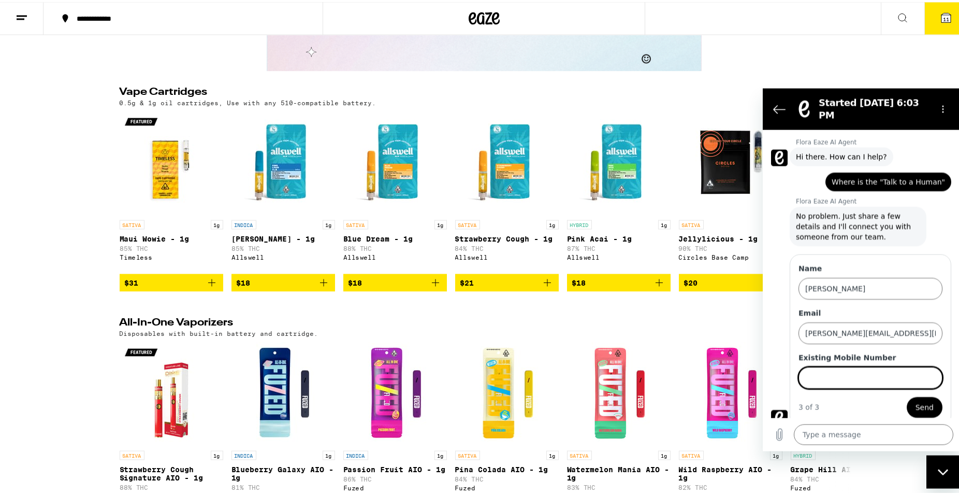
scroll to position [13, 0]
click at [930, 399] on button "Send" at bounding box center [925, 406] width 36 height 21
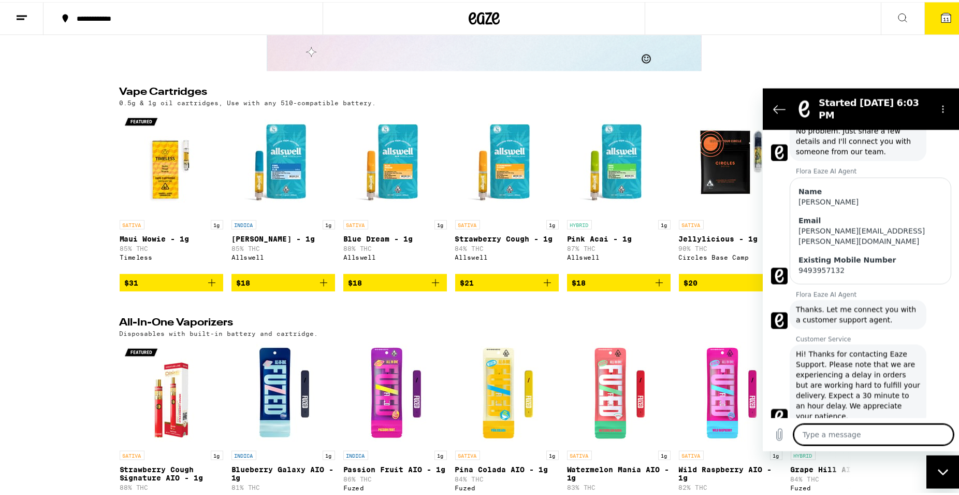
scroll to position [98, 0]
paste textarea "have been waiting since 12:00 noon for my delivery. When it arrived at 4:30, th…"
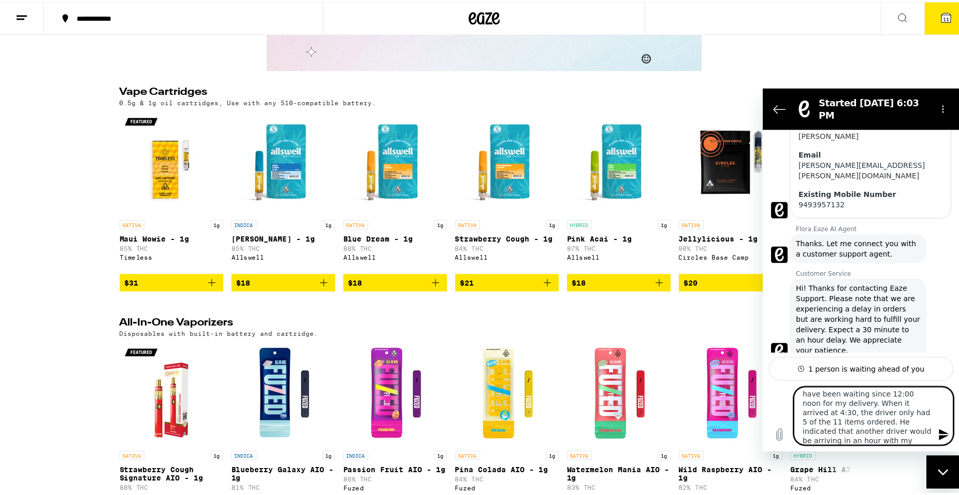
scroll to position [0, 0]
click at [803, 398] on textarea "have been waiting since 12:00 noon for my delivery. When it arrived at 4:30, th…" at bounding box center [874, 415] width 160 height 58
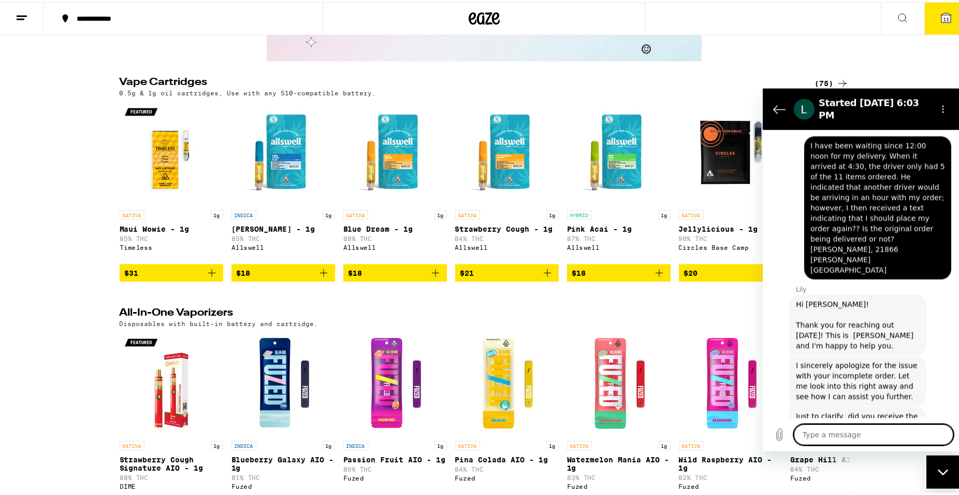
scroll to position [393, 0]
click at [864, 432] on textarea at bounding box center [874, 434] width 160 height 21
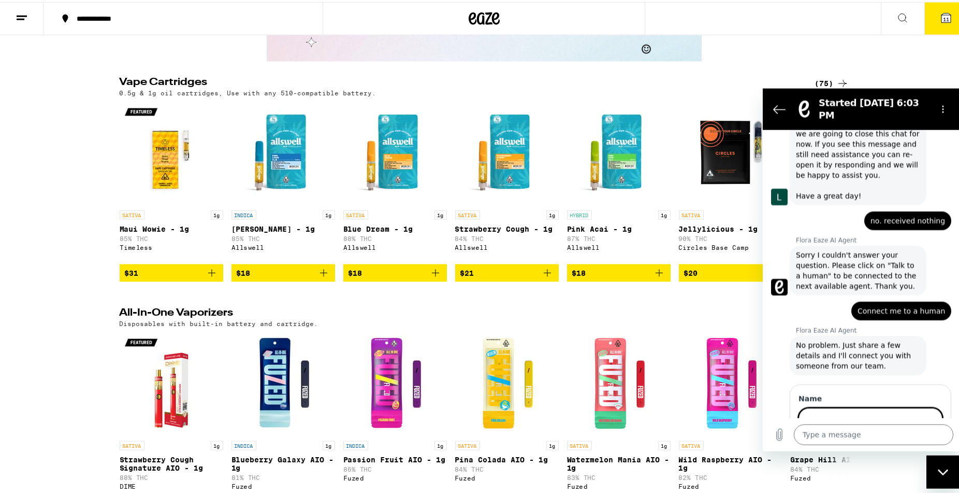
scroll to position [735, 0]
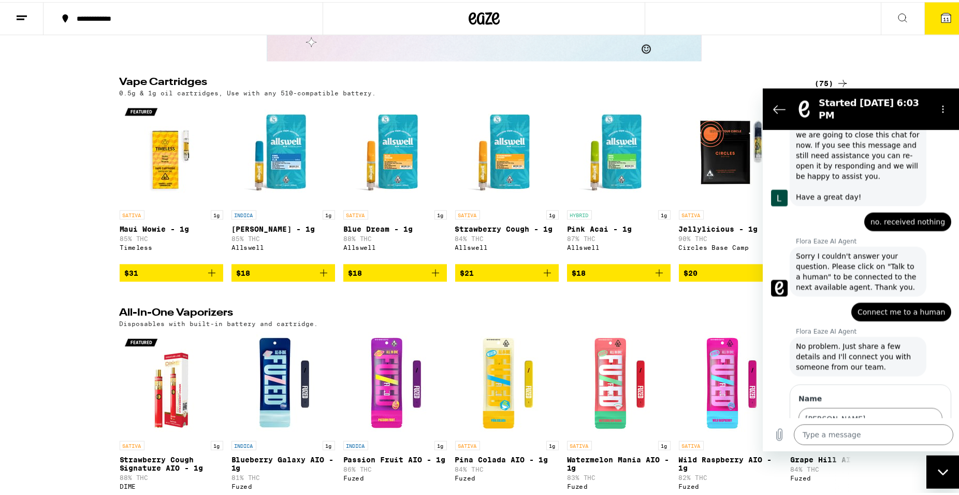
click at [922, 441] on span "Next" at bounding box center [925, 447] width 17 height 12
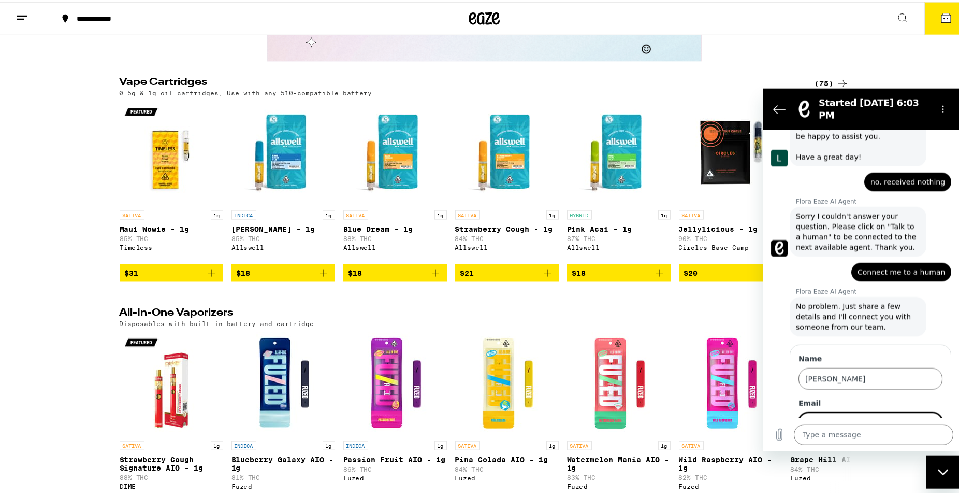
scroll to position [779, 0]
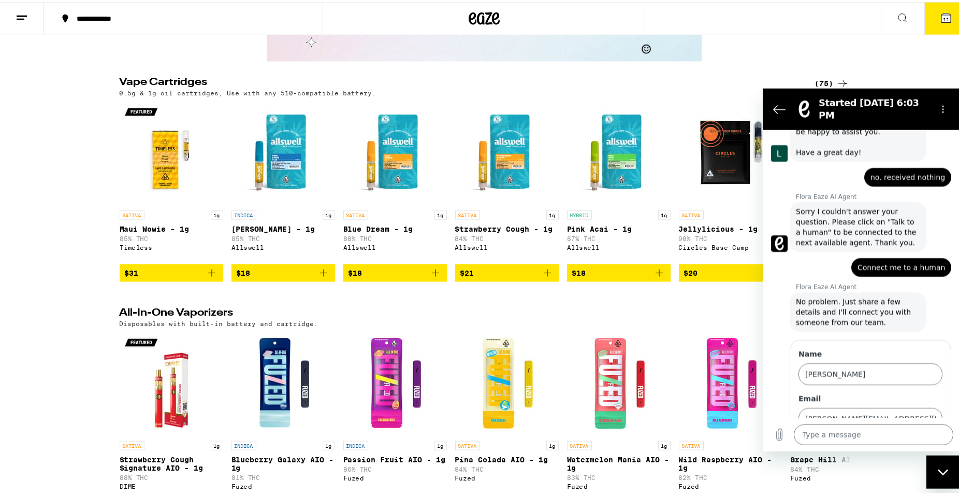
click at [917, 441] on span "Next" at bounding box center [925, 447] width 17 height 12
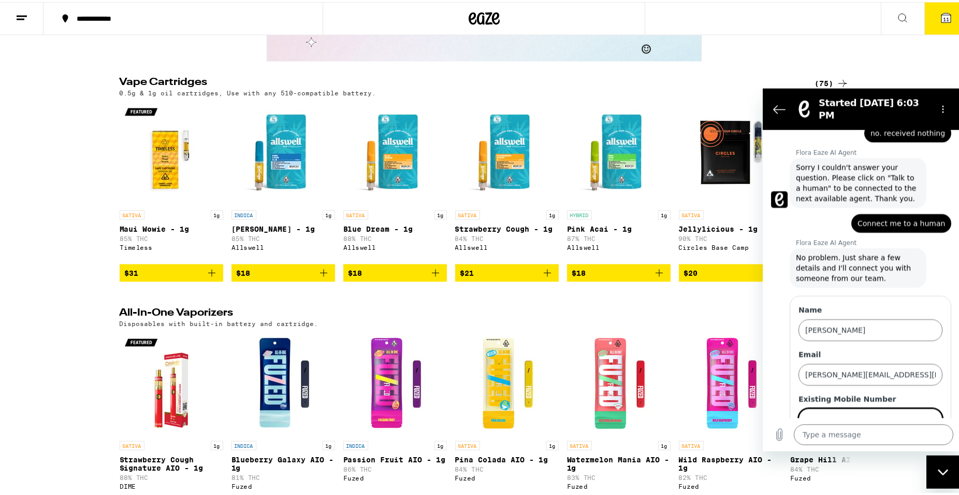
scroll to position [824, 0]
click at [920, 441] on span "Send" at bounding box center [925, 447] width 18 height 12
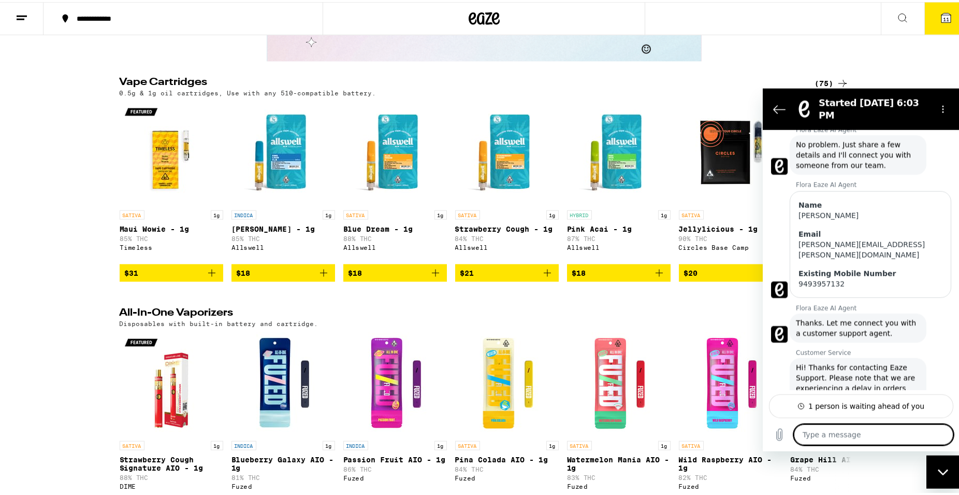
scroll to position [937, 0]
paste textarea "have been waiting since 12:00 noon for my delivery. When it arrived at 4:30, th…"
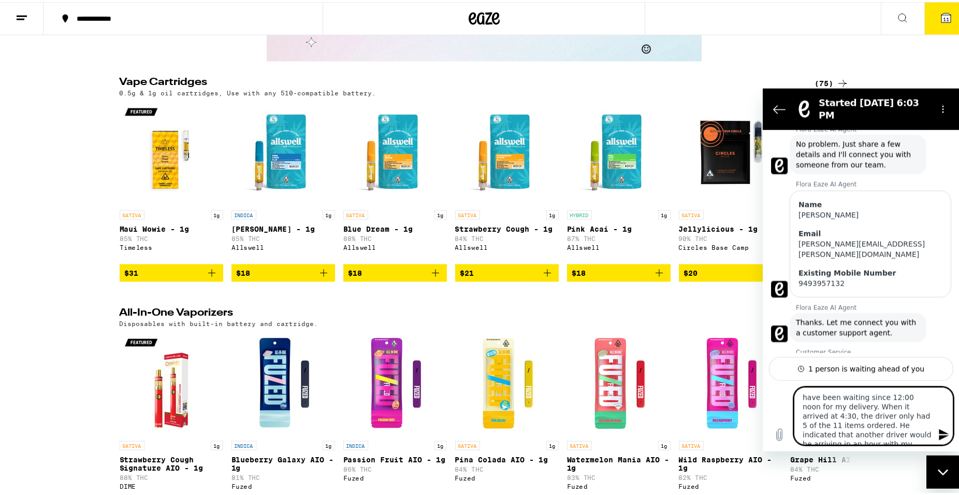
scroll to position [42, 0]
click at [894, 358] on div "1 person is waiting ahead of you" at bounding box center [861, 368] width 184 height 24
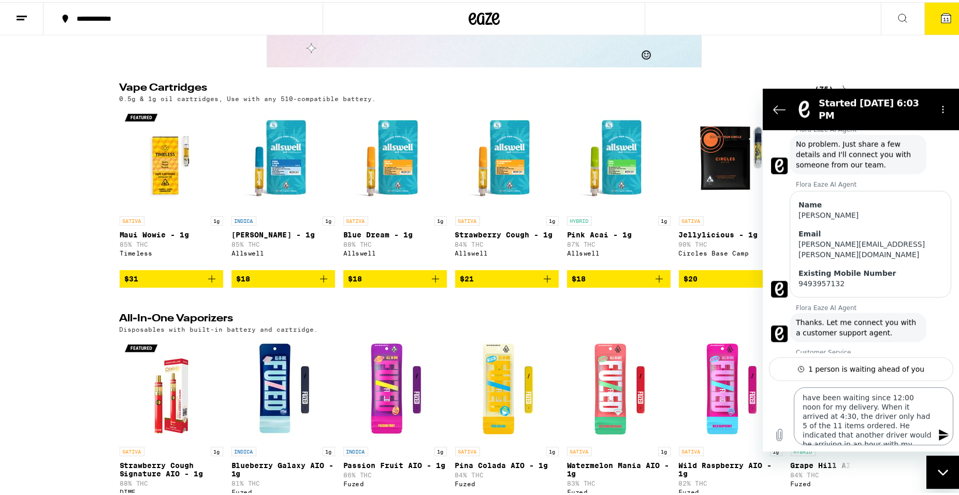
scroll to position [1823, 0]
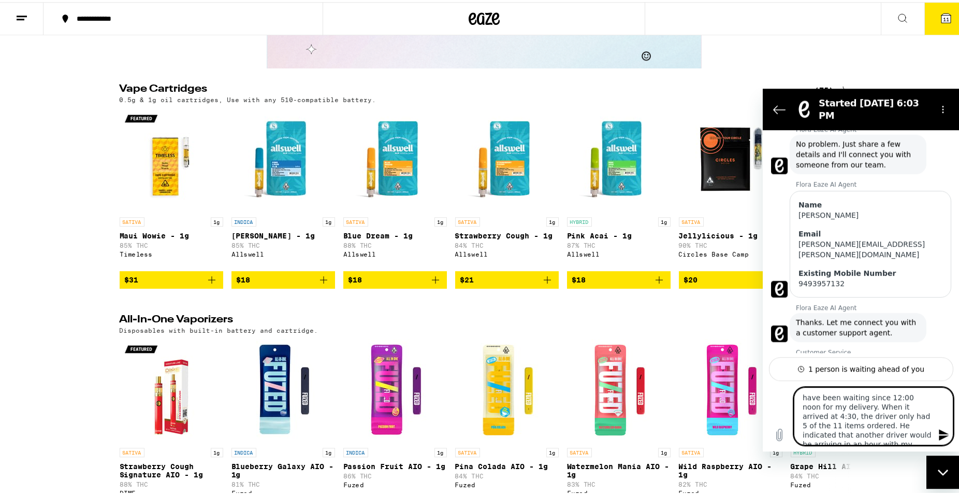
click at [801, 398] on textarea "have been waiting since 12:00 noon for my delivery. When it arrived at 4:30, th…" at bounding box center [874, 416] width 160 height 58
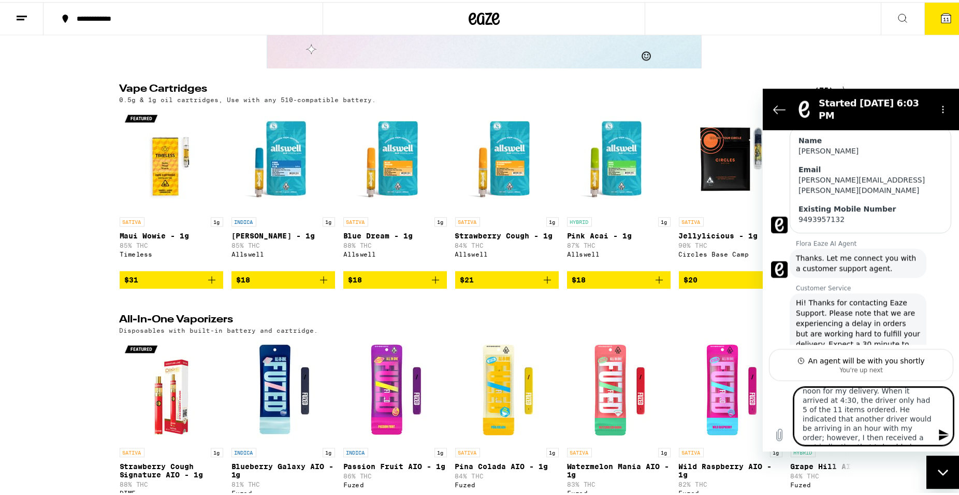
scroll to position [1002, 0]
click at [841, 410] on textarea "I have been waiting since 12:00 noon for my delivery. When it arrived at 4:30, …" at bounding box center [874, 416] width 160 height 58
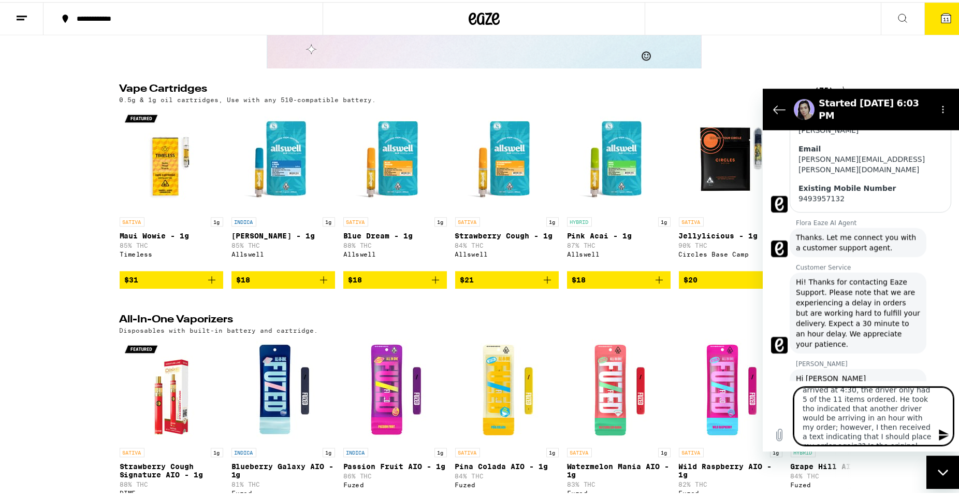
scroll to position [27, 0]
click at [870, 400] on textarea "I have been waiting since 12:00 noon for my delivery. When it arrived at 4:30, …" at bounding box center [874, 416] width 160 height 58
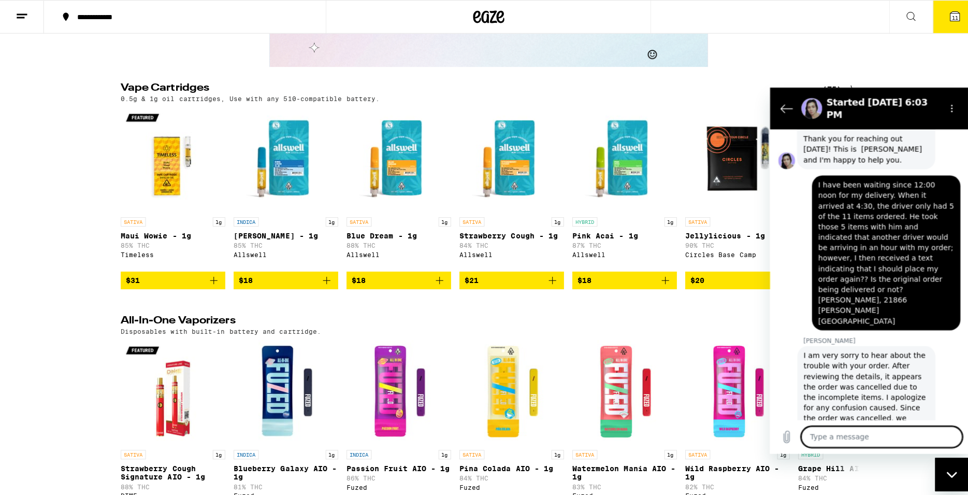
scroll to position [1282, 0]
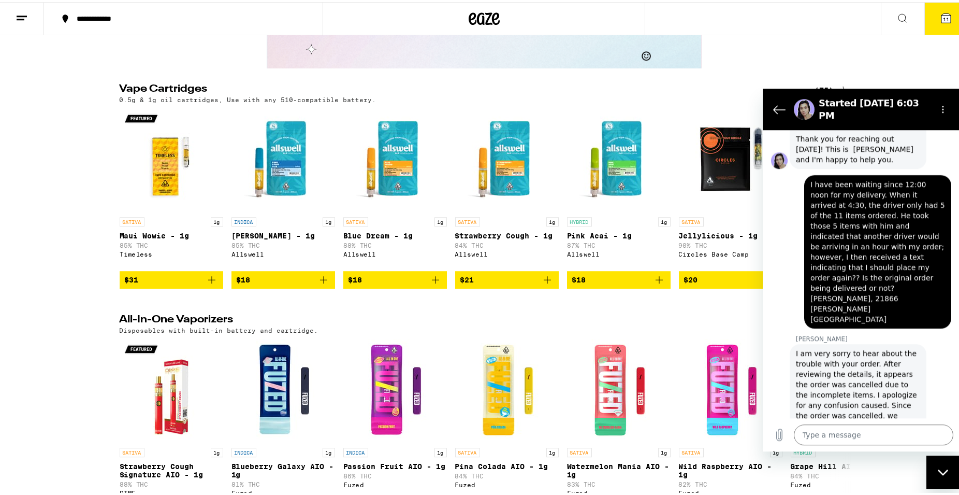
click at [942, 11] on icon at bounding box center [946, 15] width 9 height 9
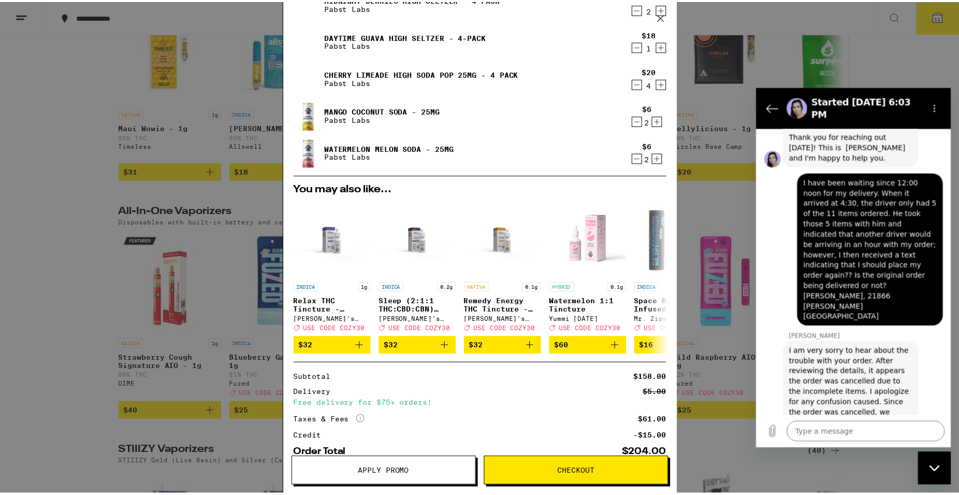
scroll to position [121, 0]
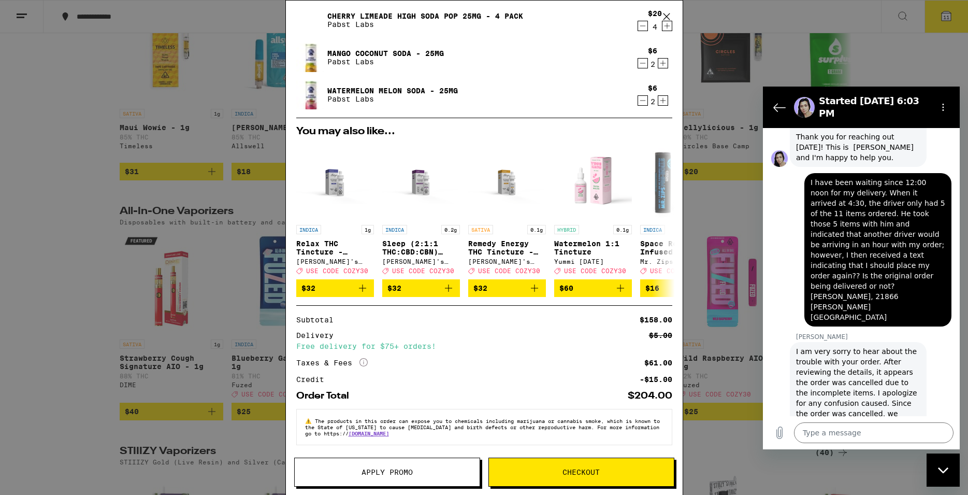
click at [382, 472] on span "Apply Promo" at bounding box center [387, 471] width 51 height 7
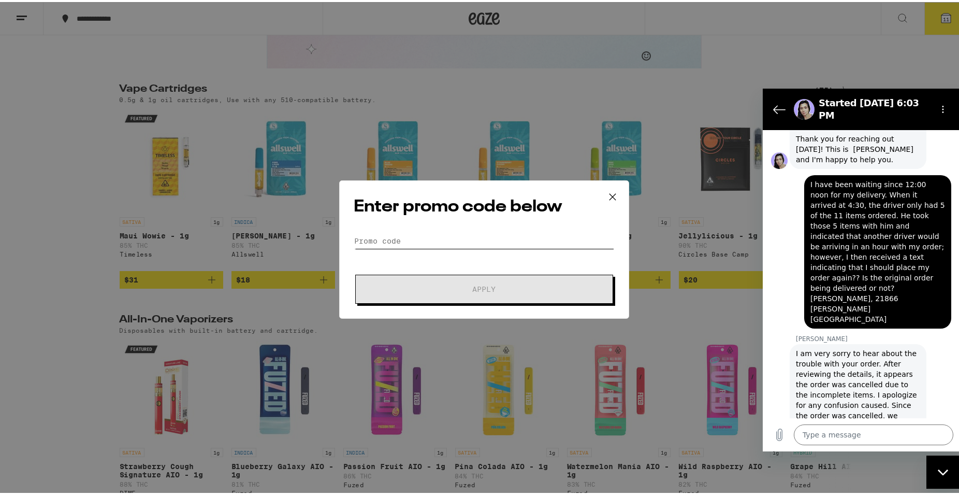
click at [413, 236] on input "Promo Code" at bounding box center [484, 239] width 260 height 16
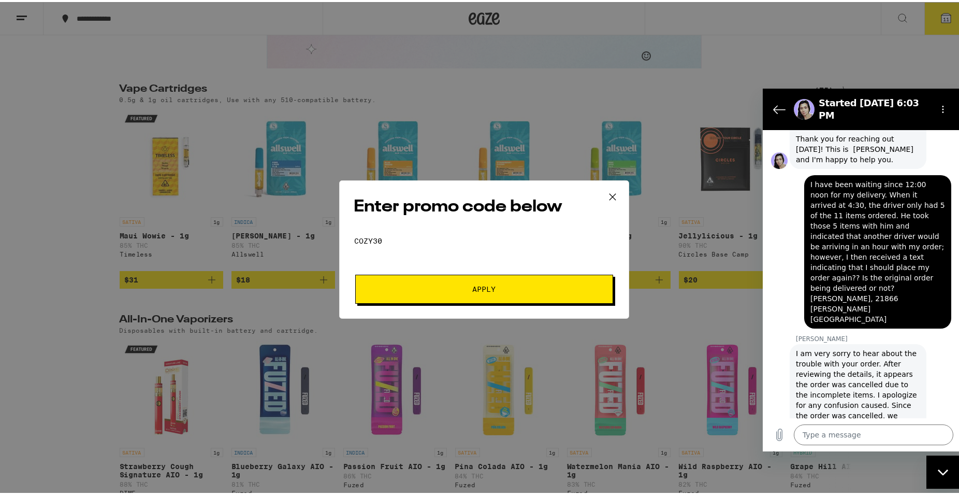
click at [410, 287] on span "Apply" at bounding box center [484, 286] width 186 height 7
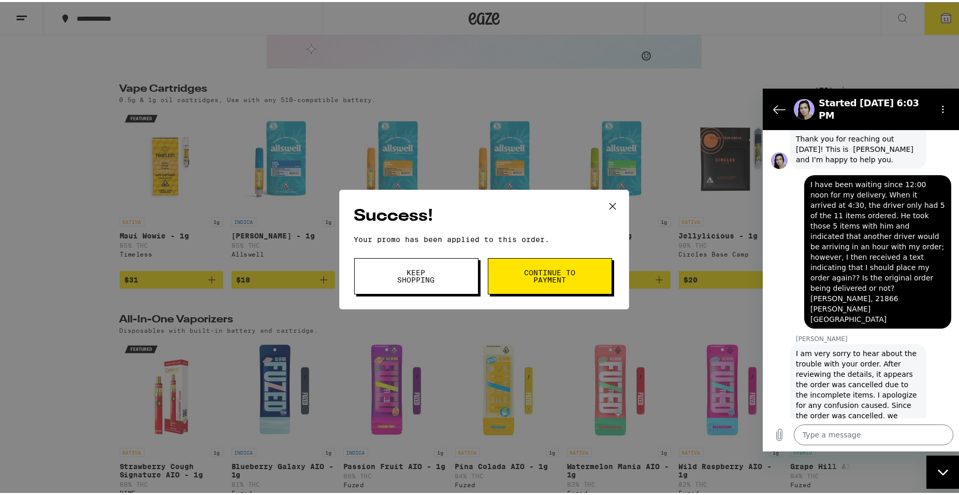
click at [446, 287] on button "Keep Shopping" at bounding box center [416, 274] width 124 height 36
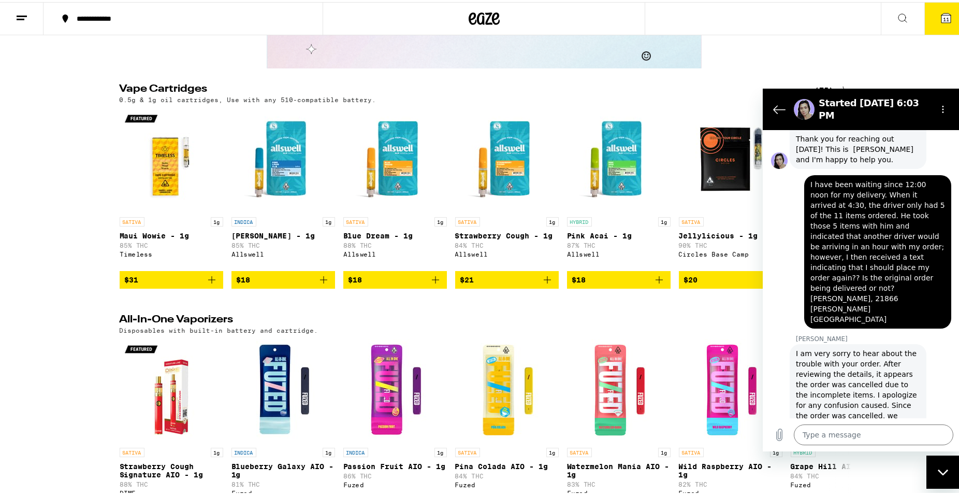
click at [943, 16] on span "11" at bounding box center [946, 17] width 6 height 6
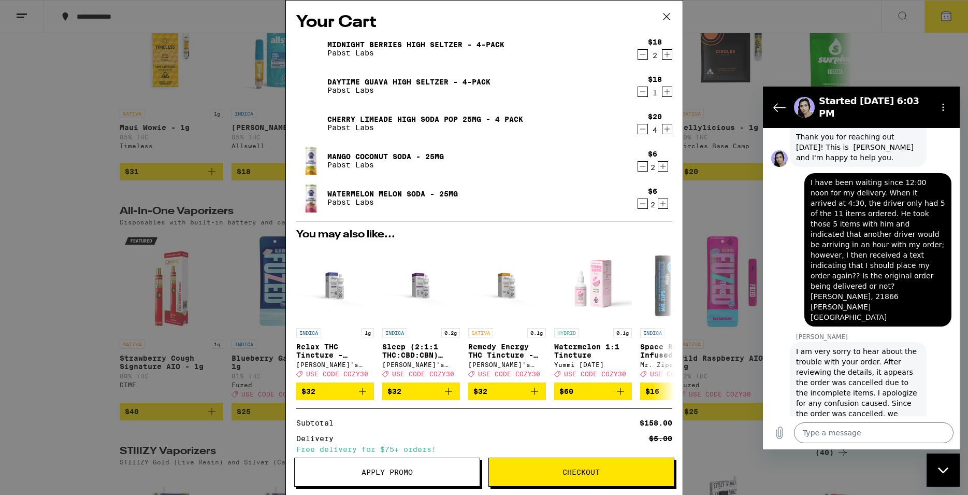
click at [518, 478] on button "Checkout" at bounding box center [581, 471] width 186 height 29
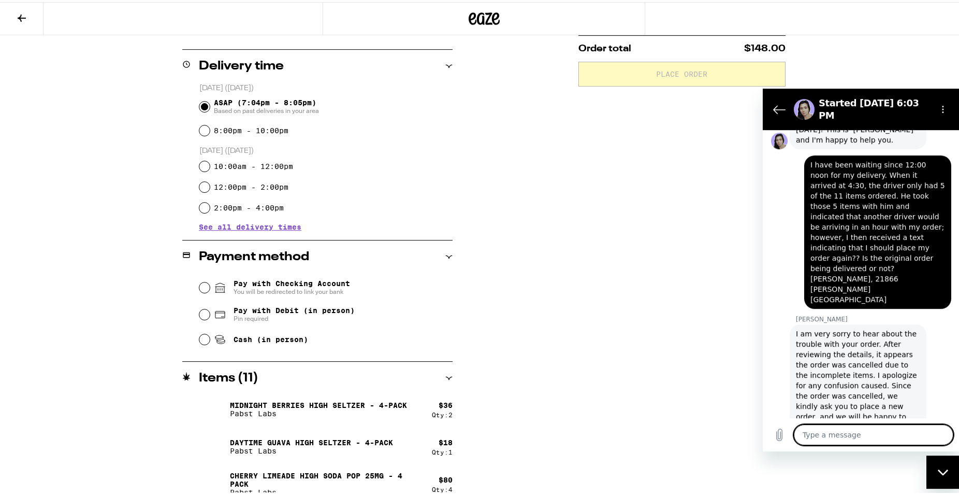
scroll to position [240, 0]
click at [552, 253] on div "**********" at bounding box center [484, 233] width 746 height 695
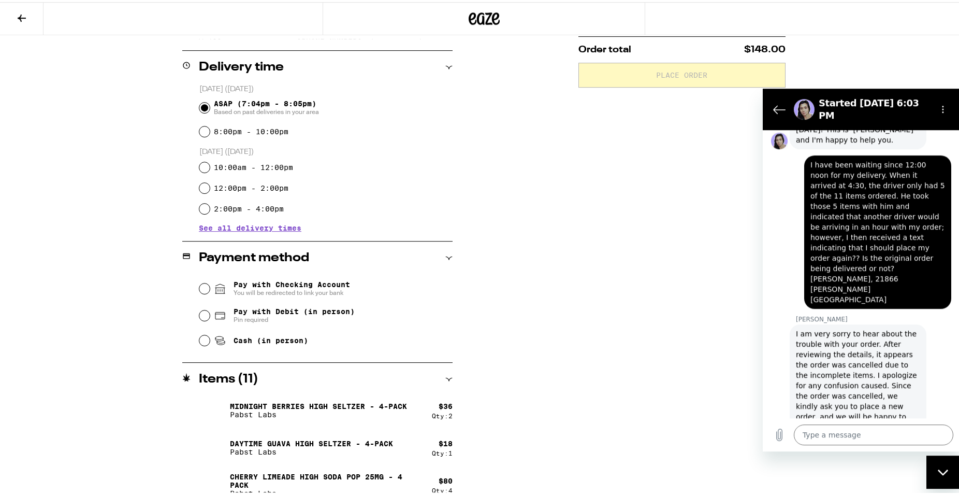
click at [597, 216] on div "Subtotal $158.00 Delivery $5.00 Free delivery for $75+ orders! Taxes & Fees Mor…" at bounding box center [682, 233] width 207 height 695
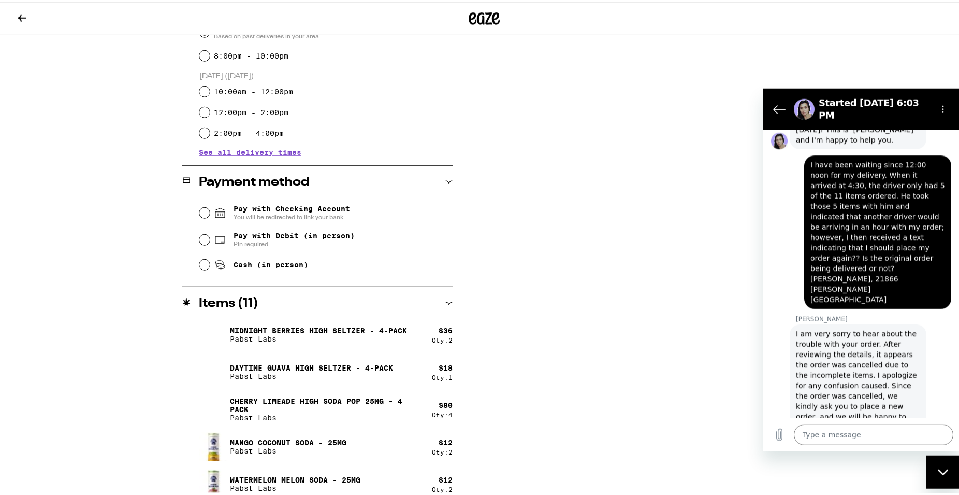
scroll to position [326, 0]
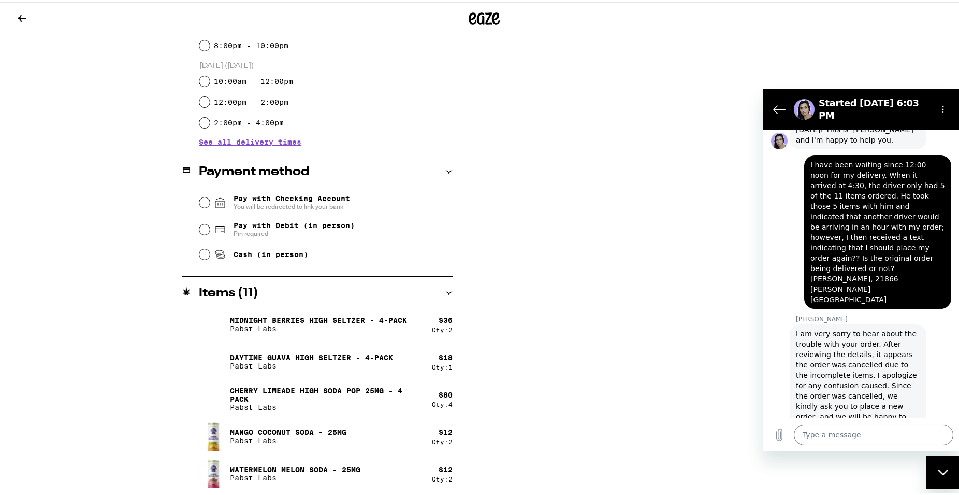
click at [24, 16] on icon at bounding box center [22, 15] width 8 height 7
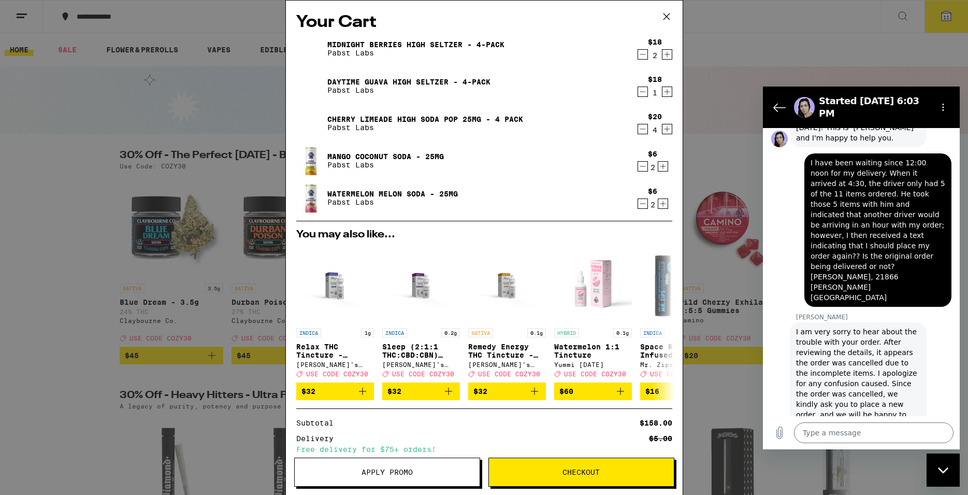
click at [660, 208] on div "$6 2" at bounding box center [652, 198] width 39 height 22
click at [658, 205] on icon "Increment" at bounding box center [662, 203] width 9 height 12
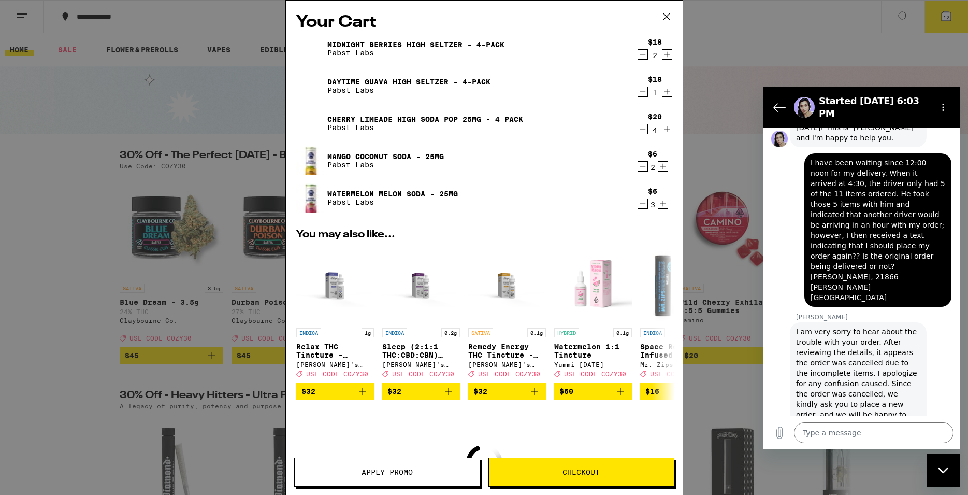
click at [658, 167] on icon "Increment" at bounding box center [662, 166] width 9 height 12
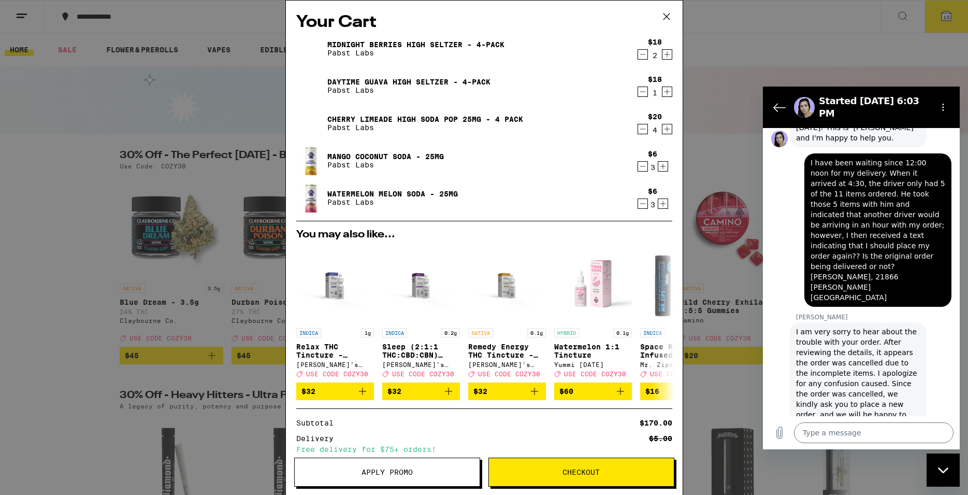
click at [522, 472] on span "Checkout" at bounding box center [581, 471] width 185 height 7
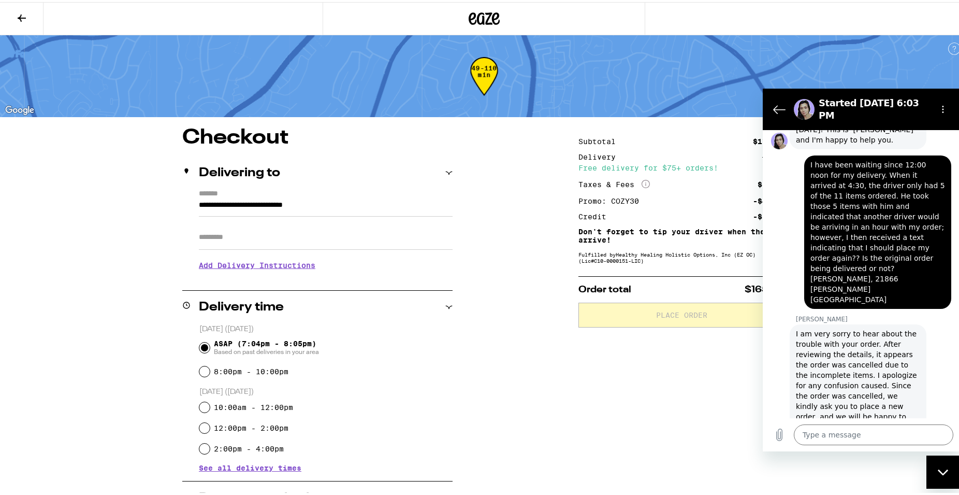
click at [579, 399] on div "Subtotal $170.00 Delivery $5.00 Free delivery for $75+ orders! Taxes & Fees Mor…" at bounding box center [682, 472] width 207 height 695
click at [557, 362] on div "**********" at bounding box center [484, 472] width 746 height 695
click at [631, 134] on div "Subtotal $170.00 Delivery $5.00 Free delivery for $75+ orders! Taxes & Fees Mor…" at bounding box center [682, 472] width 207 height 695
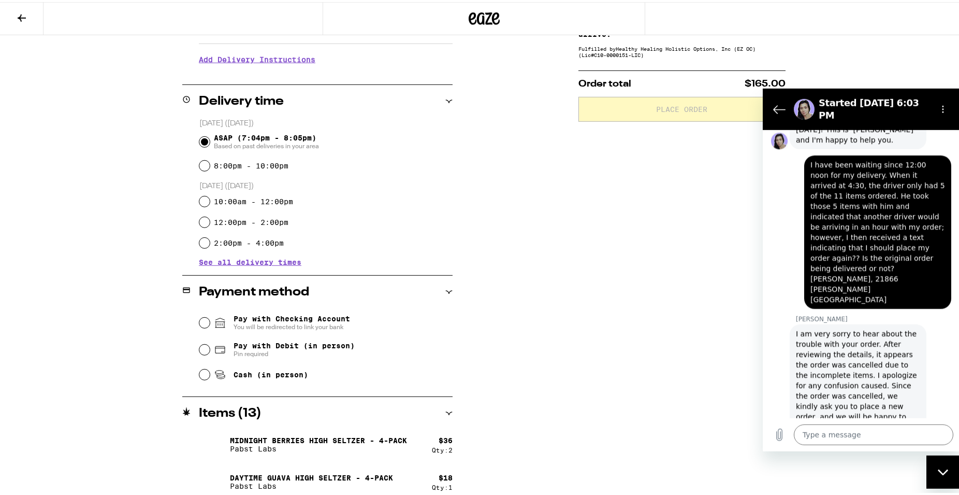
scroll to position [204, 0]
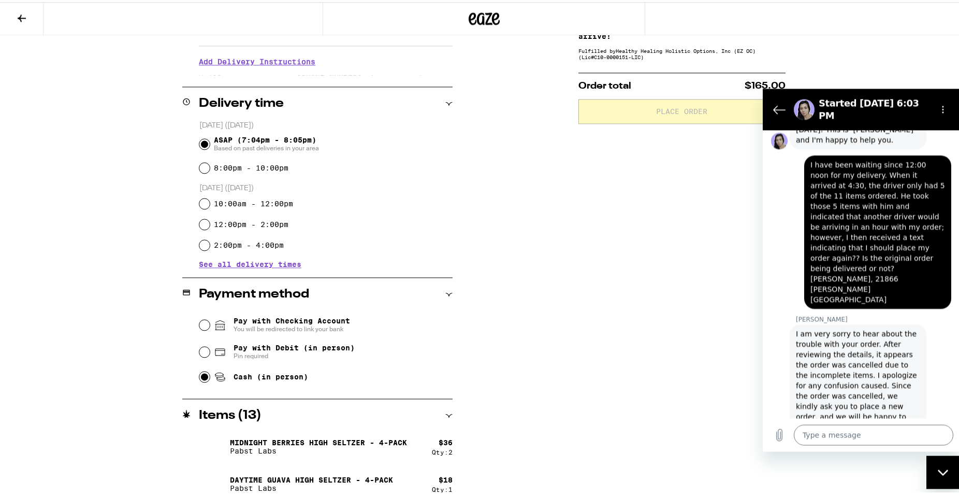
click at [201, 378] on input "Cash (in person)" at bounding box center [204, 374] width 10 height 10
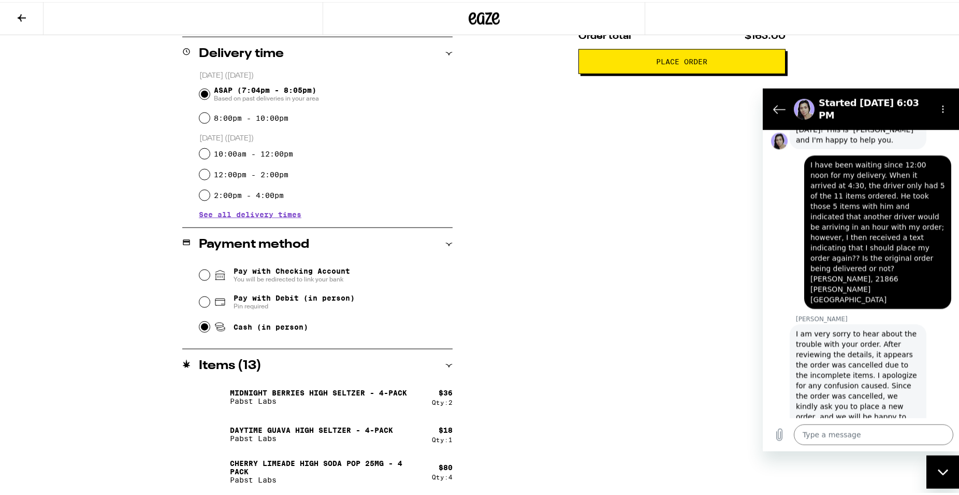
scroll to position [257, 0]
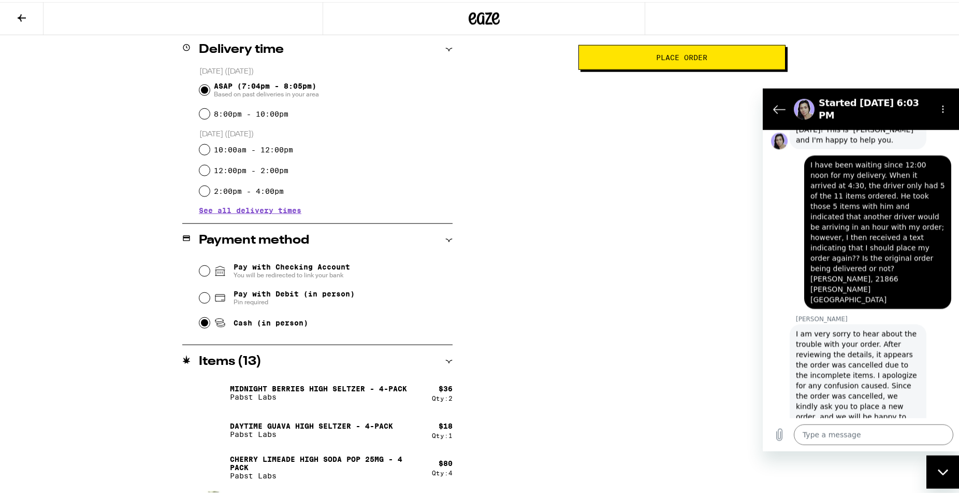
click at [628, 204] on div "Subtotal $170.00 Delivery $5.00 Free delivery for $75+ orders! Taxes & Fees Mor…" at bounding box center [682, 215] width 207 height 695
click at [656, 180] on div "Subtotal $170.00 Delivery $5.00 Free delivery for $75+ orders! Taxes & Fees Mor…" at bounding box center [682, 215] width 207 height 695
click at [724, 59] on span "Place Order" at bounding box center [682, 55] width 190 height 7
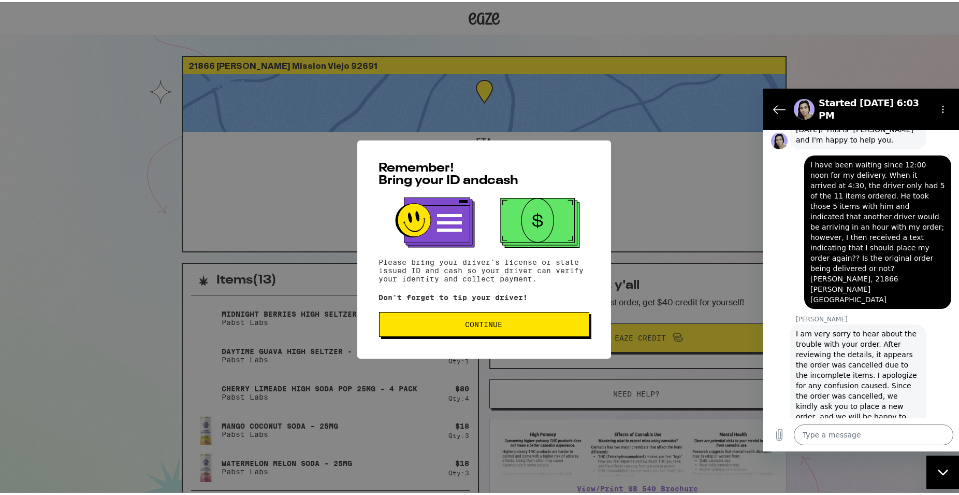
click at [483, 322] on span "Continue" at bounding box center [484, 322] width 37 height 7
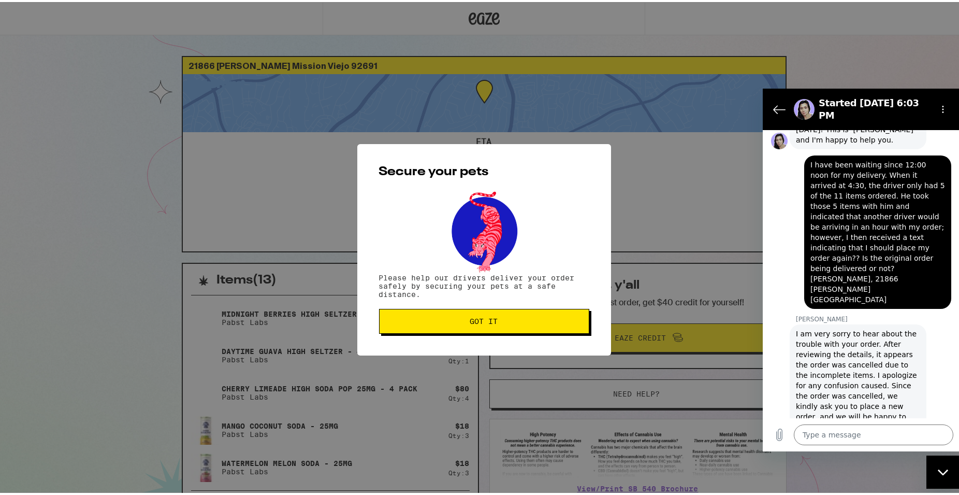
click at [483, 322] on span "Got it" at bounding box center [484, 318] width 28 height 7
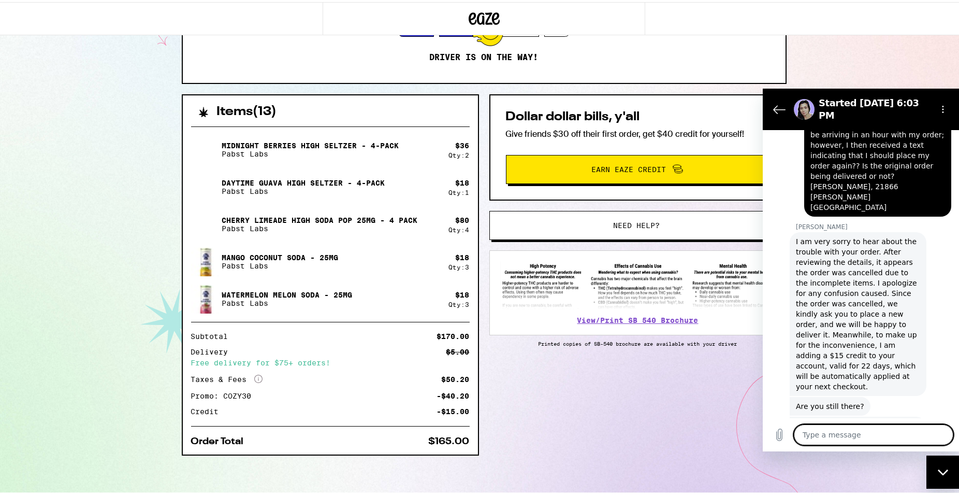
scroll to position [164, 0]
